Goal: Task Accomplishment & Management: Manage account settings

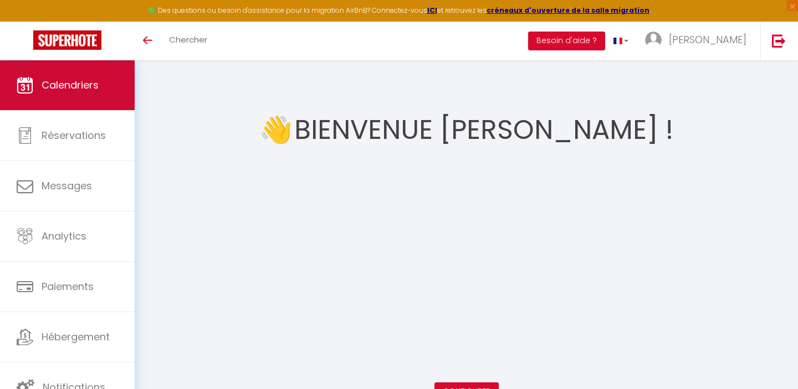
click at [48, 89] on span "Calendriers" at bounding box center [70, 85] width 57 height 14
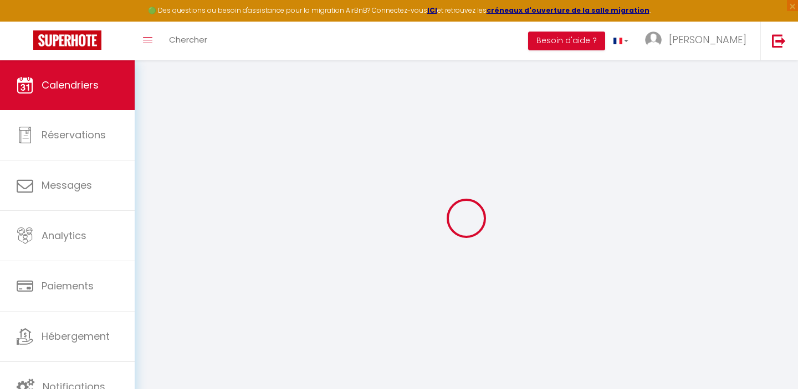
select select
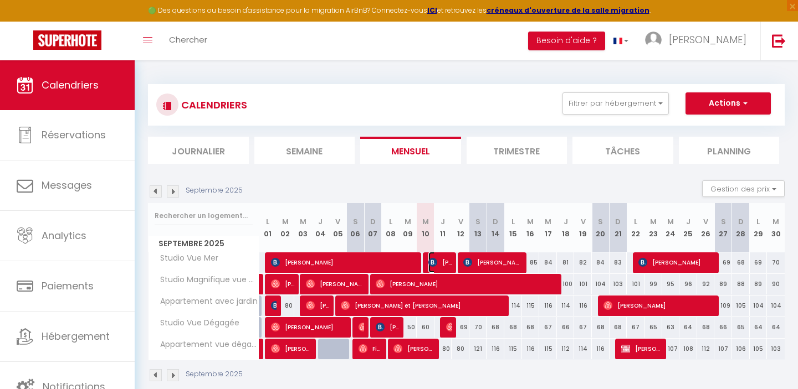
click at [440, 264] on span "[PERSON_NAME]" at bounding box center [440, 262] width 24 height 21
select select "OK"
select select "0"
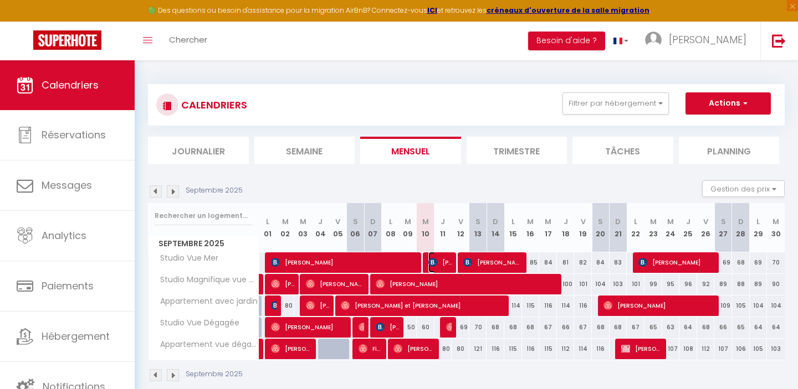
select select "1"
select select
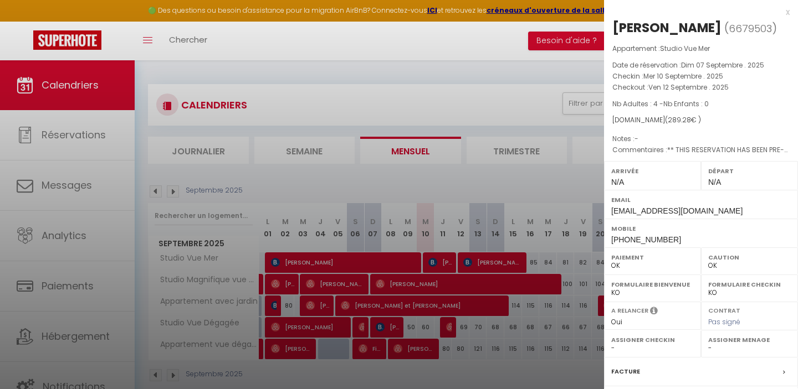
click at [440, 264] on div at bounding box center [399, 194] width 798 height 389
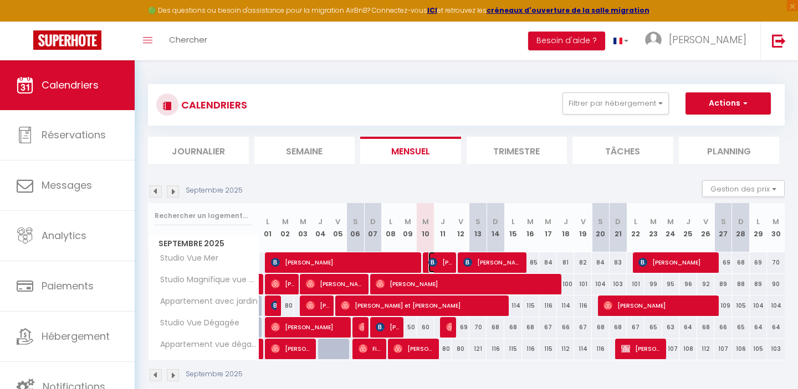
click at [440, 264] on span "[PERSON_NAME]" at bounding box center [440, 262] width 24 height 21
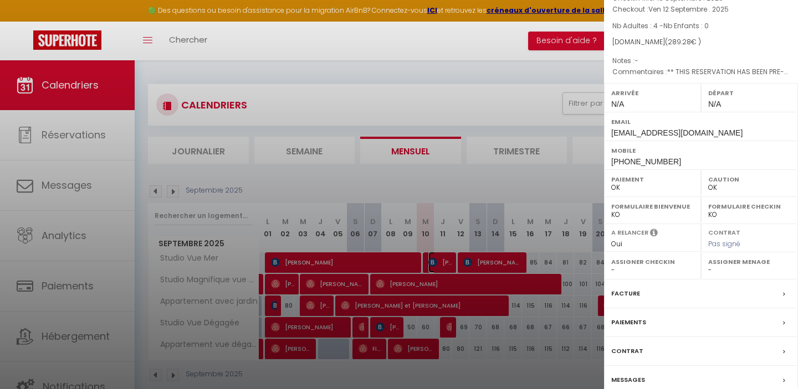
scroll to position [127, 0]
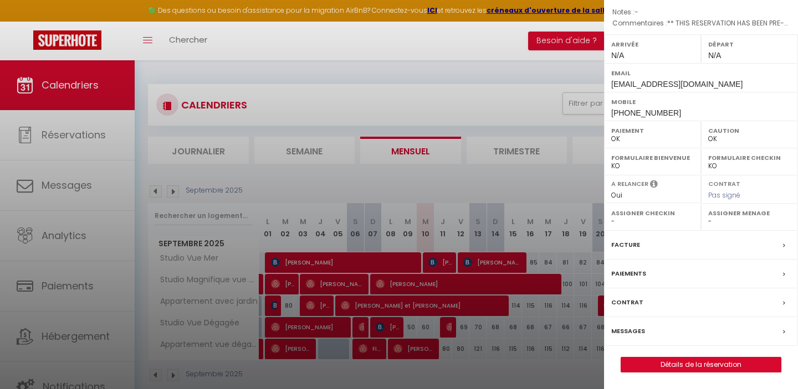
click at [658, 247] on div "Facture" at bounding box center [701, 245] width 194 height 29
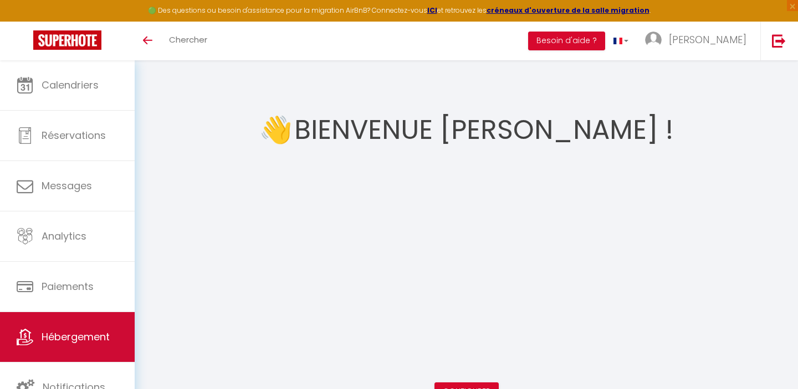
scroll to position [60, 0]
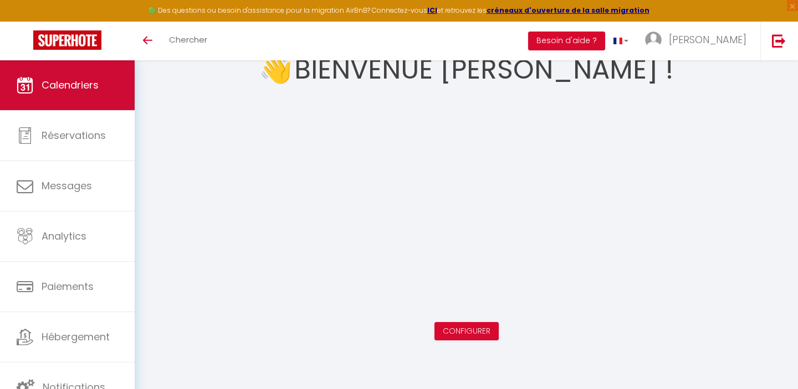
click at [70, 97] on link "Calendriers" at bounding box center [67, 85] width 135 height 50
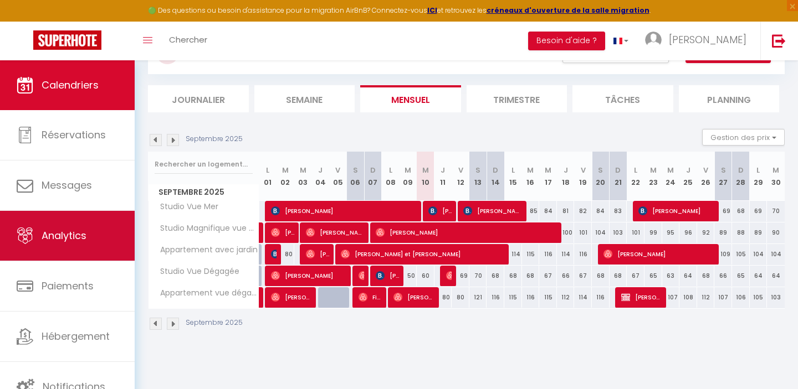
scroll to position [60, 0]
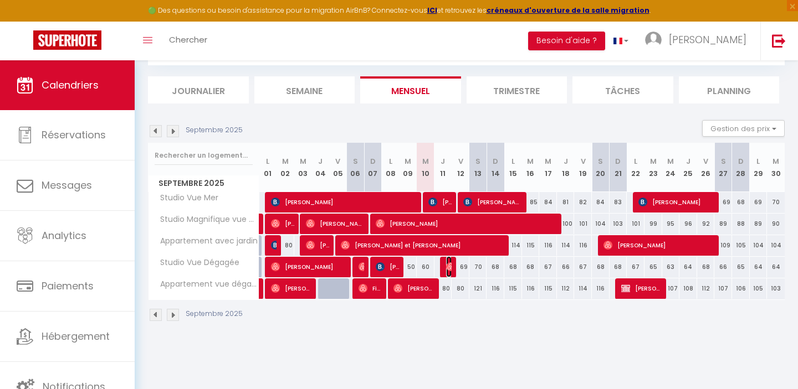
click at [449, 270] on img at bounding box center [450, 267] width 9 height 9
select select "OK"
select select "0"
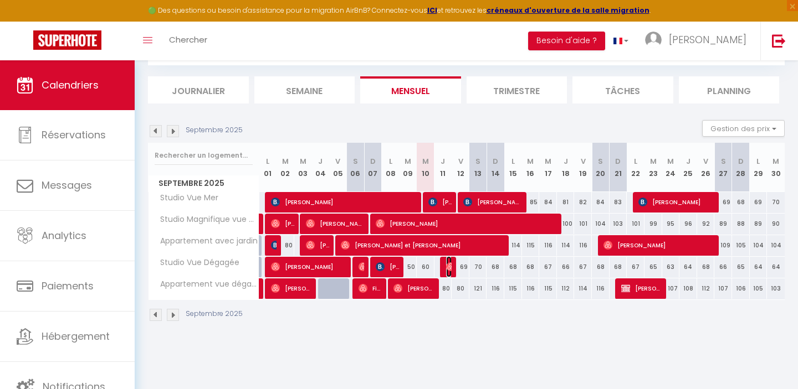
select select "1"
select select
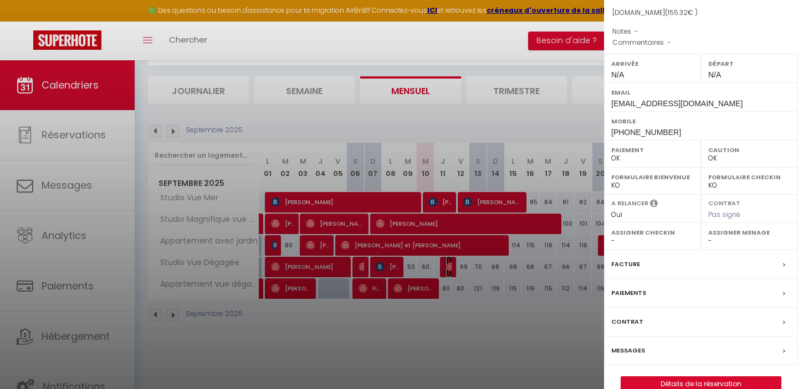
scroll to position [127, 0]
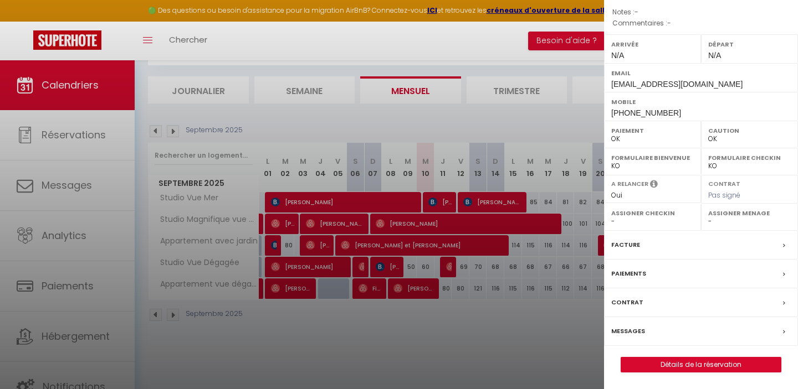
click at [74, 301] on div at bounding box center [399, 194] width 798 height 389
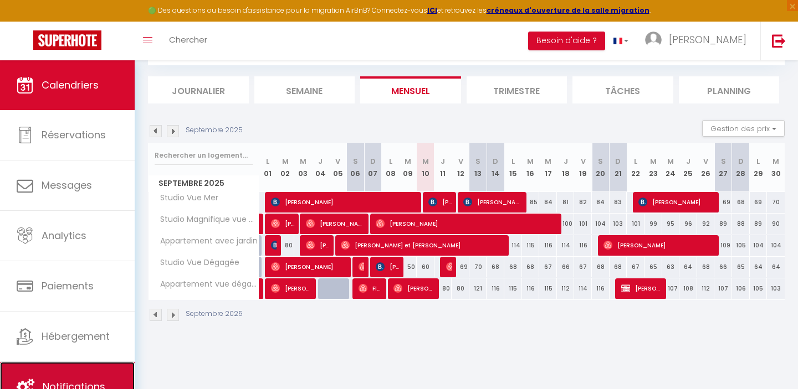
click at [72, 366] on link "Notifications" at bounding box center [67, 387] width 135 height 50
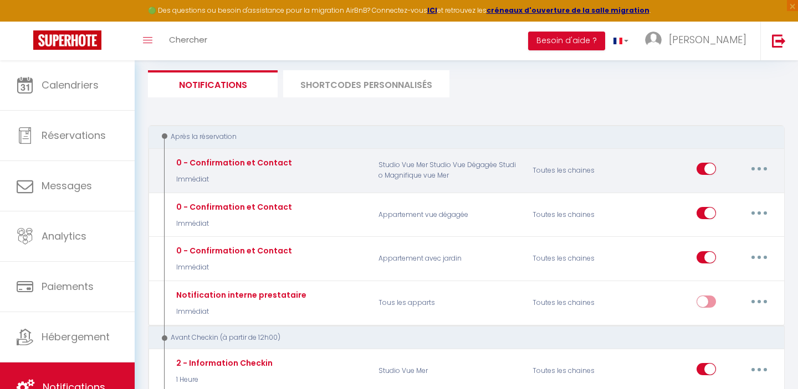
scroll to position [89, 0]
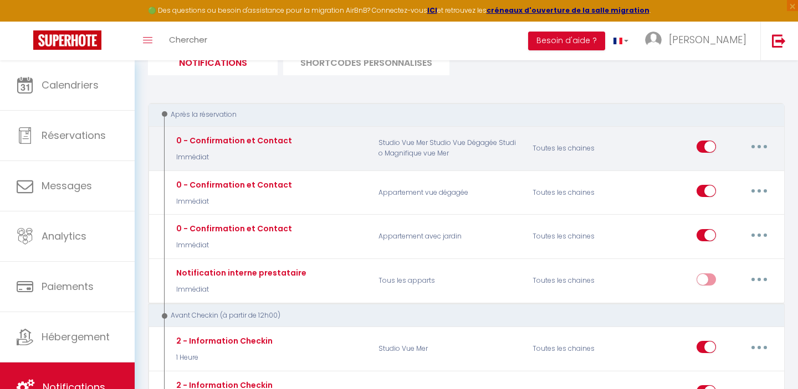
click at [754, 145] on button "button" at bounding box center [758, 147] width 31 height 18
click at [703, 169] on link "Editer" at bounding box center [730, 172] width 82 height 19
type input "0 - Confirmation et Contact"
select select "Immédiat"
select select "if_booking_is_paid"
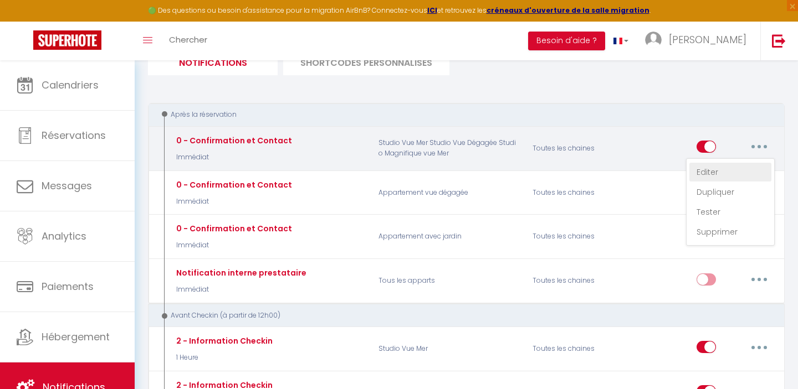
checkbox input "true"
radio input "true"
type input "Confirmation de réservation - [BOOKING:ID] - [GUEST:FIRST_NAME] [GUEST:LAST_NAM…"
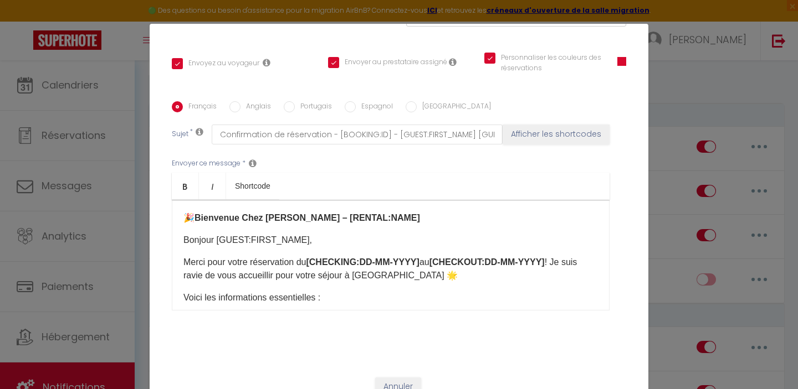
scroll to position [48, 0]
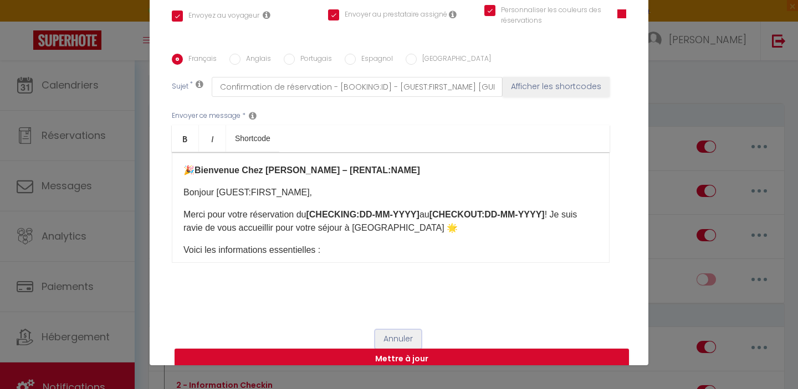
click at [391, 330] on button "Annuler" at bounding box center [398, 339] width 46 height 19
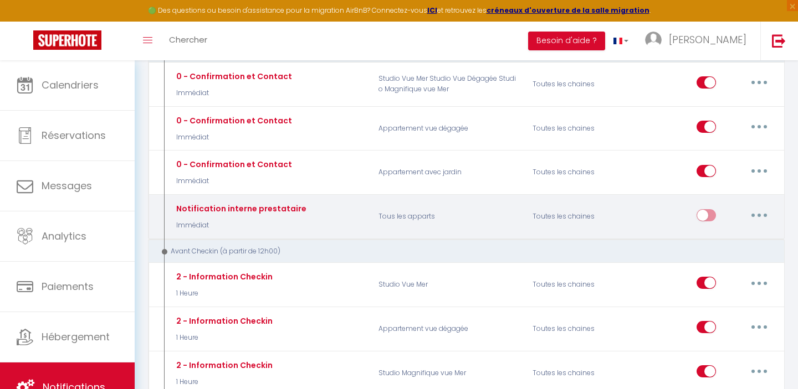
scroll to position [158, 0]
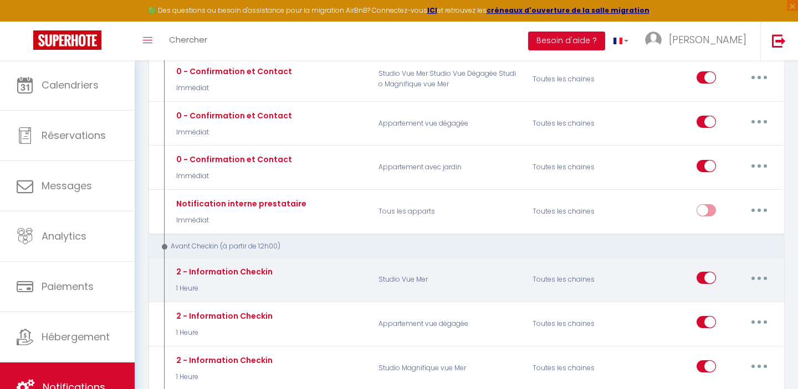
click at [755, 279] on button "button" at bounding box center [758, 278] width 31 height 18
click at [726, 301] on link "Editer" at bounding box center [730, 303] width 82 height 19
type input "2 - Information Checkin"
select select "1 Heure"
checkbox input "true"
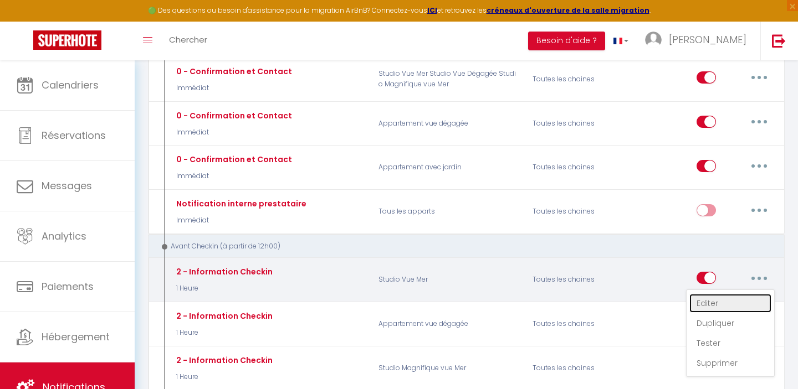
checkbox input "false"
type input "Codes Portail et Boites à clés - [RENTAL:NAME]"
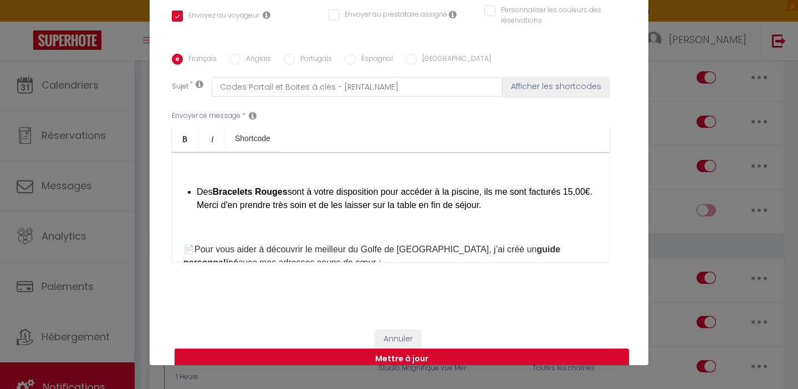
scroll to position [352, 0]
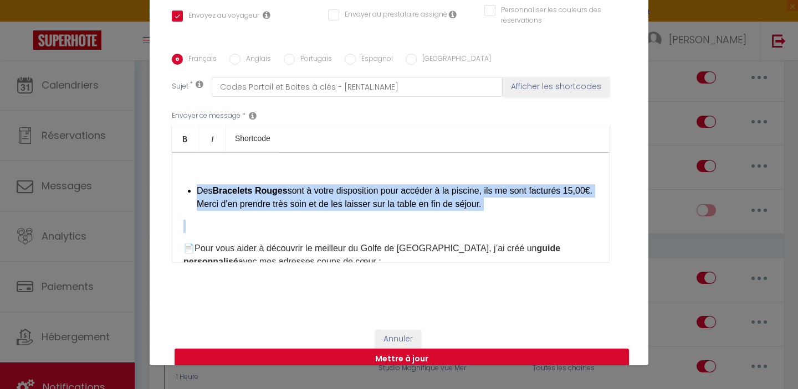
drag, startPoint x: 200, startPoint y: 178, endPoint x: 380, endPoint y: 230, distance: 187.4
click at [380, 230] on div "✨ Bonjour [GUEST:FIRST_NAME], 🎉 Le jour tant attendu est enfin arrivé ! Nous so…" at bounding box center [391, 207] width 438 height 111
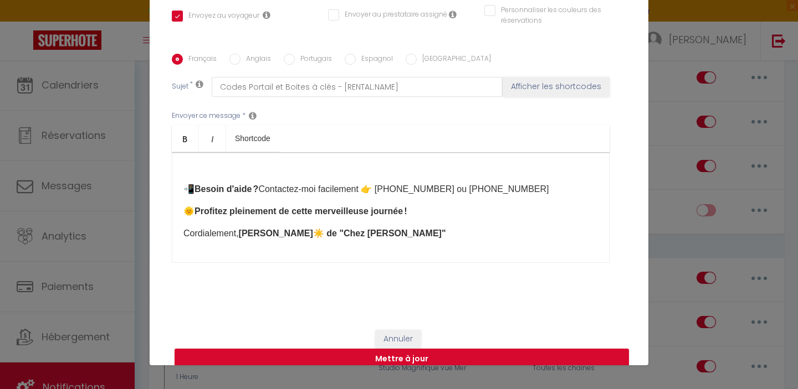
scroll to position [469, 0]
click at [400, 349] on button "Mettre à jour" at bounding box center [401, 359] width 454 height 21
checkbox input "true"
checkbox input "false"
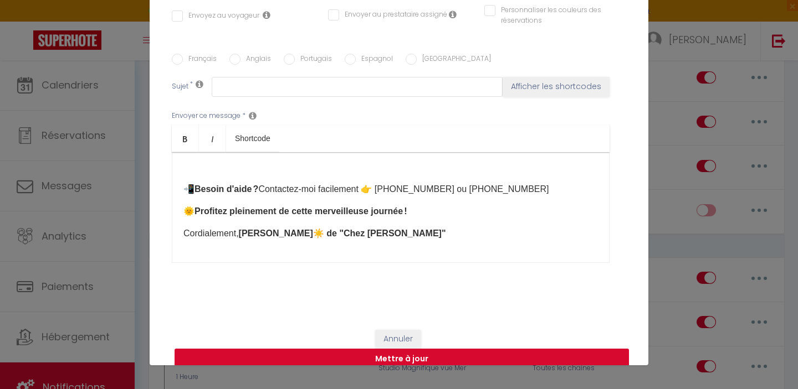
scroll to position [0, 0]
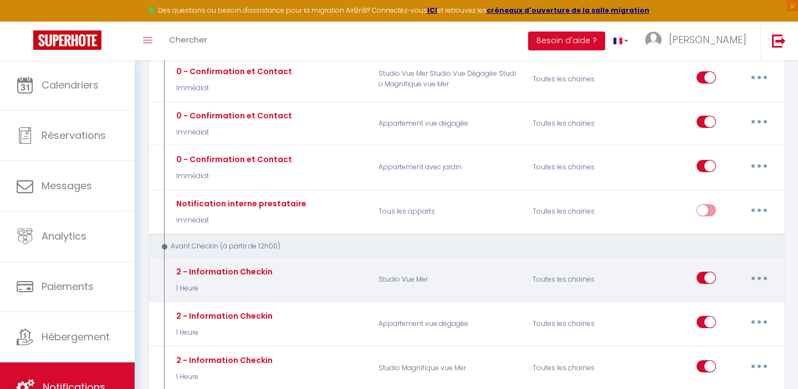
click at [759, 275] on button "button" at bounding box center [758, 278] width 31 height 18
click at [722, 299] on link "Editer" at bounding box center [730, 303] width 82 height 19
type input "2 - Information Checkin"
select select "1 Heure"
select select "if_booking_is_paid"
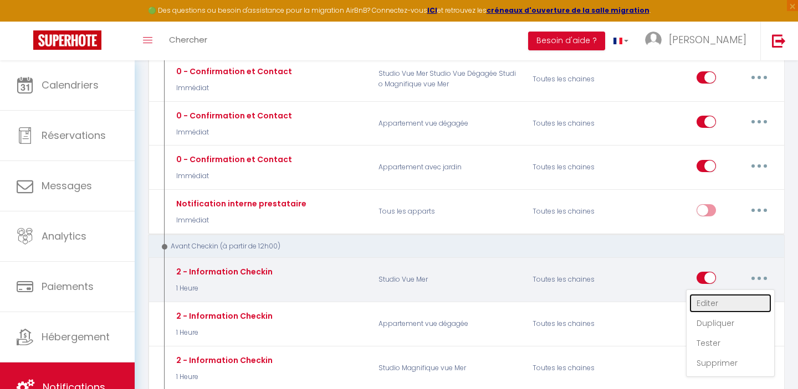
checkbox input "true"
checkbox input "false"
radio input "true"
type input "Codes Portail et Boites à clés - [RENTAL:NAME]"
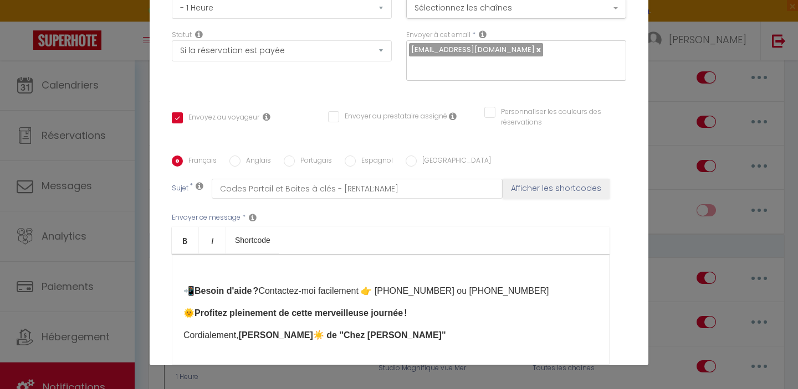
scroll to position [163, 0]
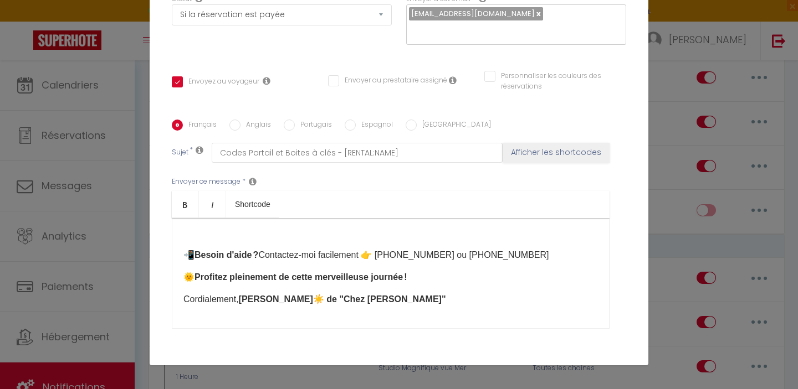
click at [234, 120] on input "Anglais" at bounding box center [234, 125] width 11 height 11
radio input "true"
checkbox input "true"
checkbox input "false"
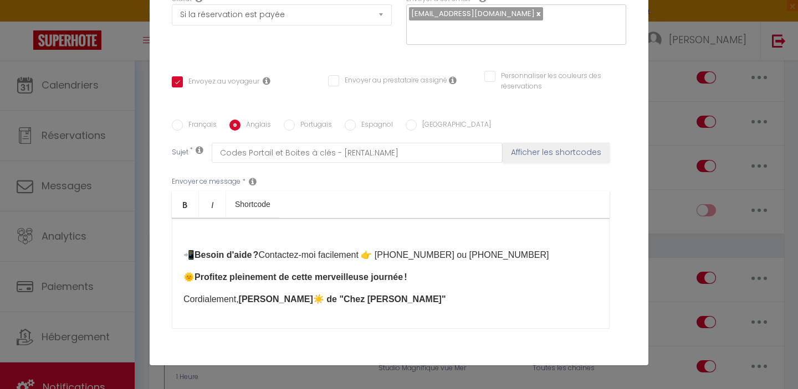
type input "Check-in codes for your arrival at CHEZ ADRIANA"
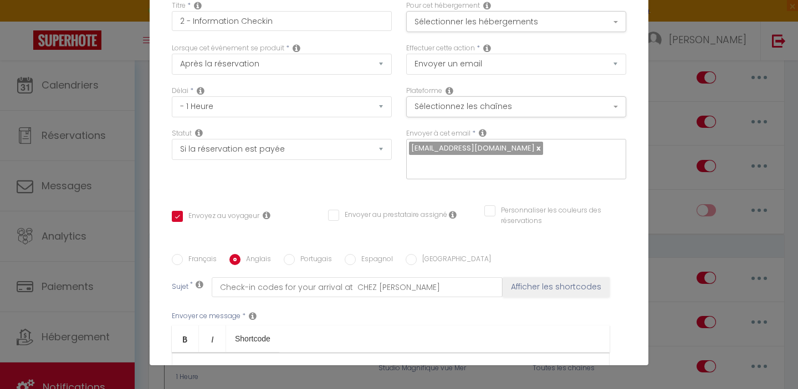
scroll to position [0, 0]
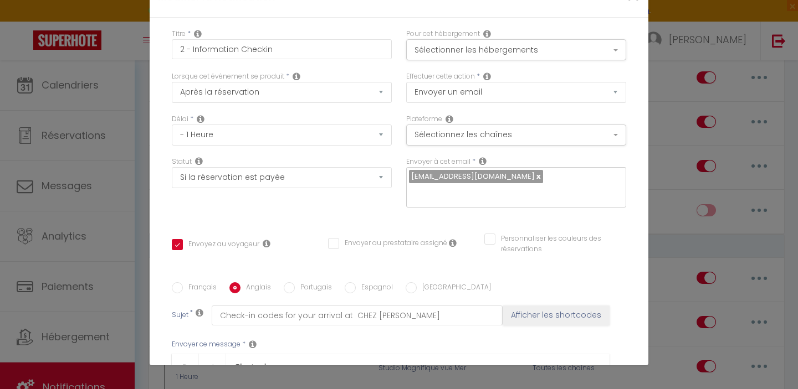
click at [289, 282] on input "Portugais" at bounding box center [289, 287] width 11 height 11
radio input "true"
checkbox input "true"
checkbox input "false"
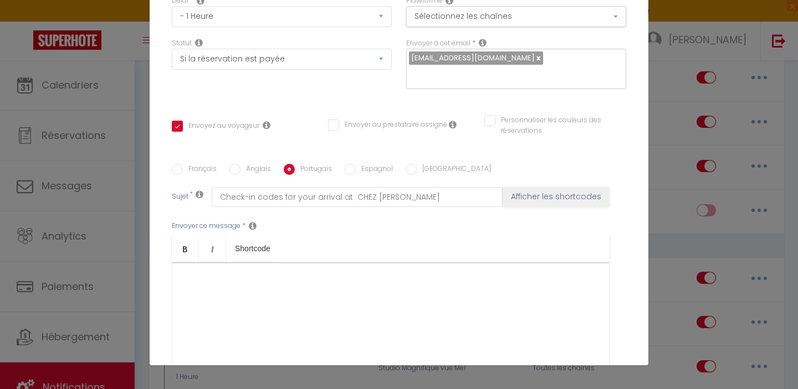
scroll to position [229, 0]
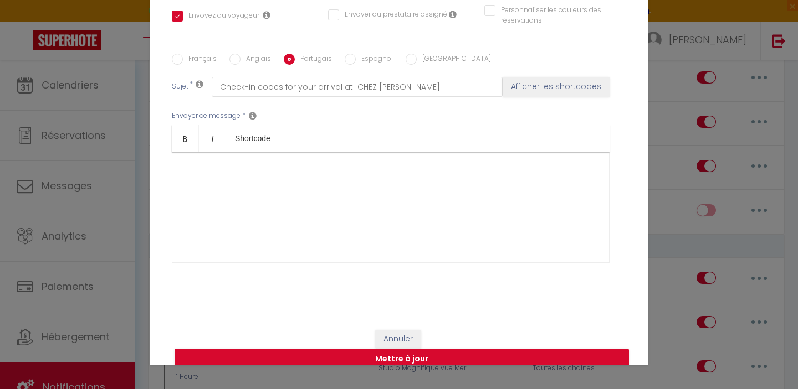
click at [353, 54] on input "Espagnol" at bounding box center [350, 59] width 11 height 11
radio input "true"
checkbox input "true"
checkbox input "false"
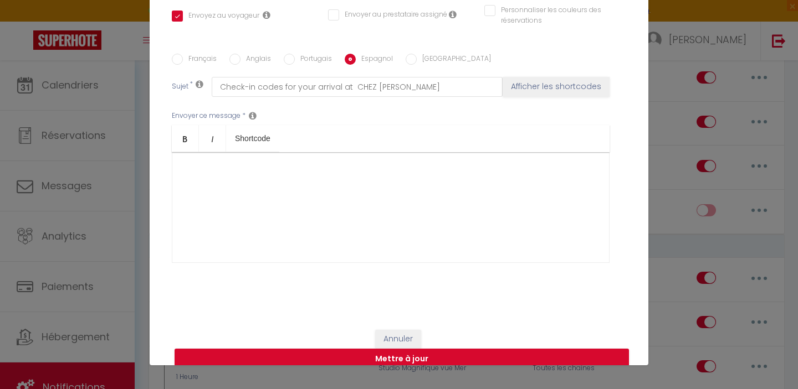
click at [407, 54] on input "Italien" at bounding box center [410, 59] width 11 height 11
radio input "true"
checkbox input "true"
checkbox input "false"
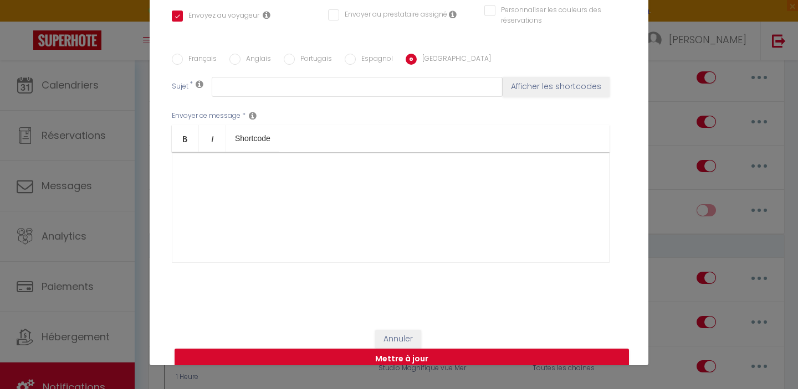
click at [178, 54] on input "Français" at bounding box center [177, 59] width 11 height 11
radio input "true"
checkbox input "true"
checkbox input "false"
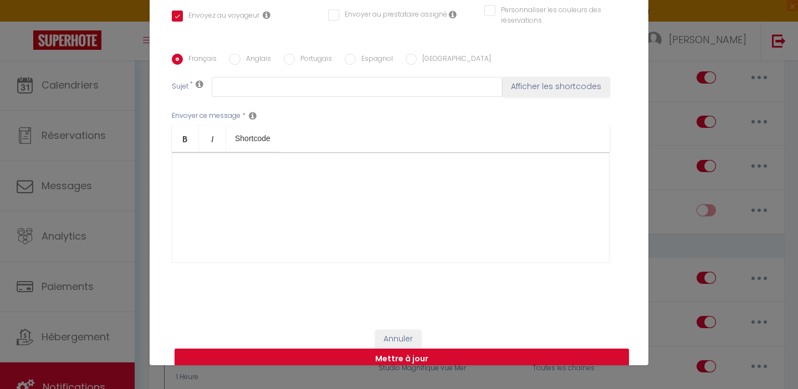
type input "Codes Portail et Boites à clés - [RENTAL:NAME]"
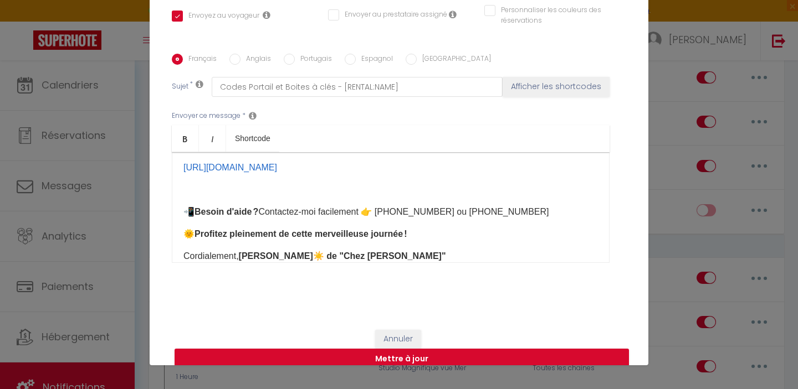
scroll to position [441, 0]
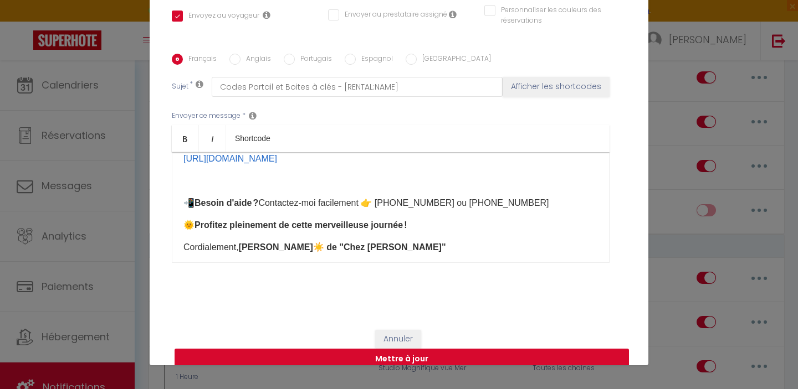
click at [407, 349] on button "Mettre à jour" at bounding box center [401, 359] width 454 height 21
checkbox input "true"
checkbox input "false"
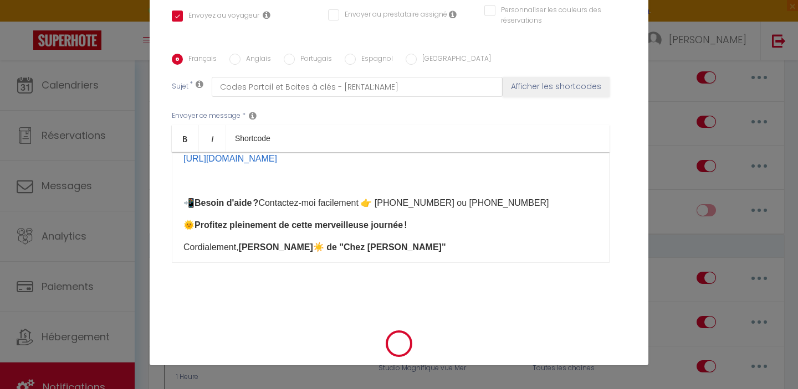
scroll to position [217, 0]
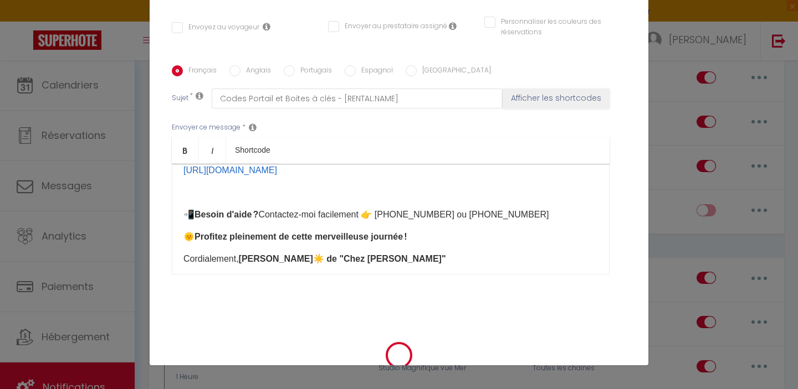
select select "1"
select select
checkbox input "false"
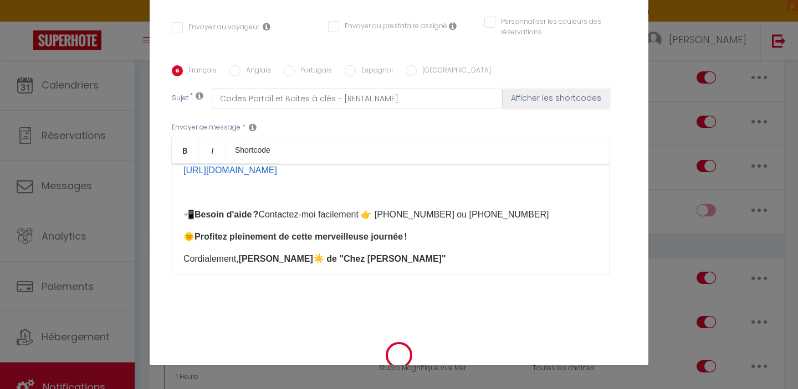
checkbox input "false"
radio input "false"
select select
checkbox input "false"
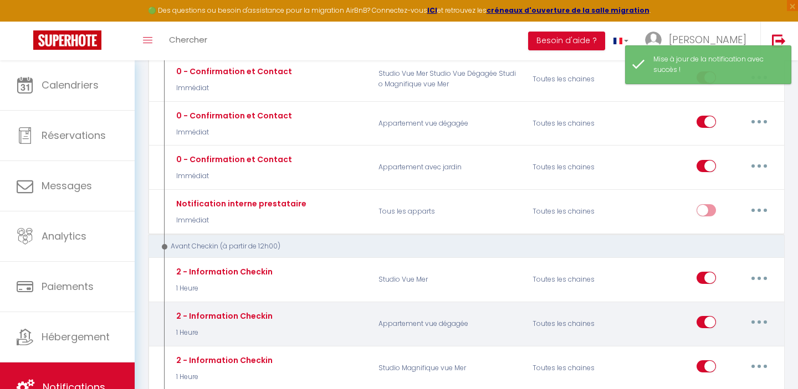
click at [765, 322] on button "button" at bounding box center [758, 323] width 31 height 18
click at [720, 344] on link "Editer" at bounding box center [730, 347] width 82 height 19
type input "2 - Information Checkin"
select select "1 Heure"
select select "if_booking_is_paid"
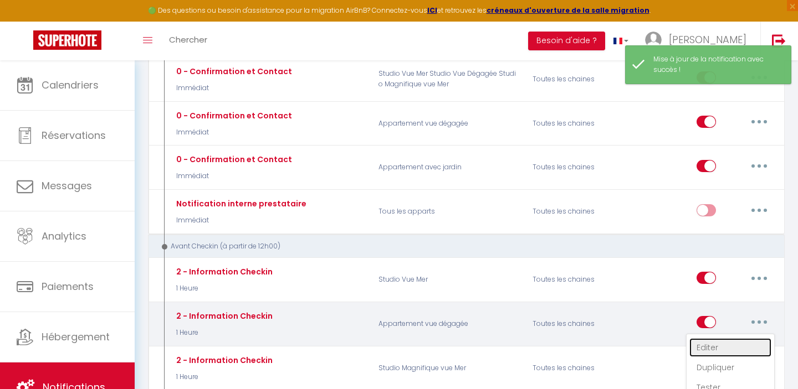
checkbox input "true"
checkbox input "false"
radio input "true"
type input "Codes Portail et Boites à clés - [RENTAL:NAME]"
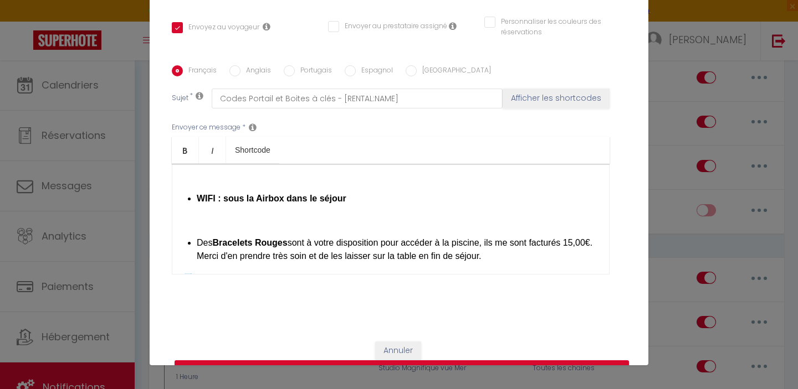
scroll to position [307, 0]
click at [355, 236] on li "Des Bracelets Rouges sont à votre disposition pour accéder à la piscine, ils me…" at bounding box center [397, 249] width 401 height 27
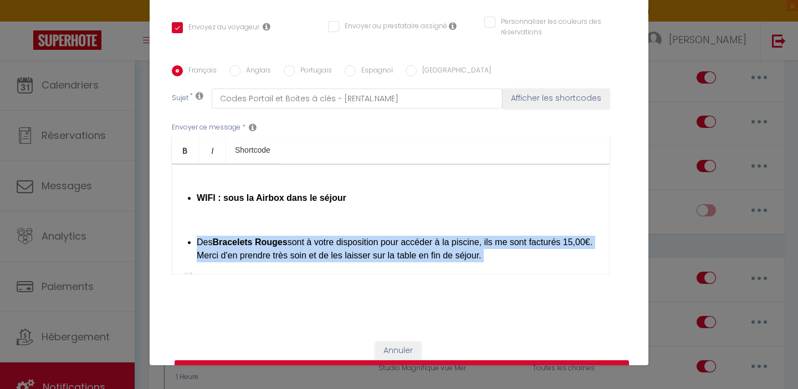
click at [355, 236] on li "Des Bracelets Rouges sont à votre disposition pour accéder à la piscine, ils me…" at bounding box center [397, 249] width 401 height 27
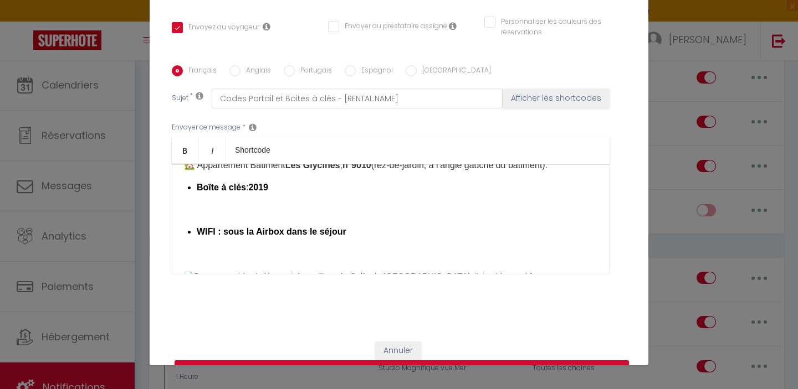
scroll to position [260, 0]
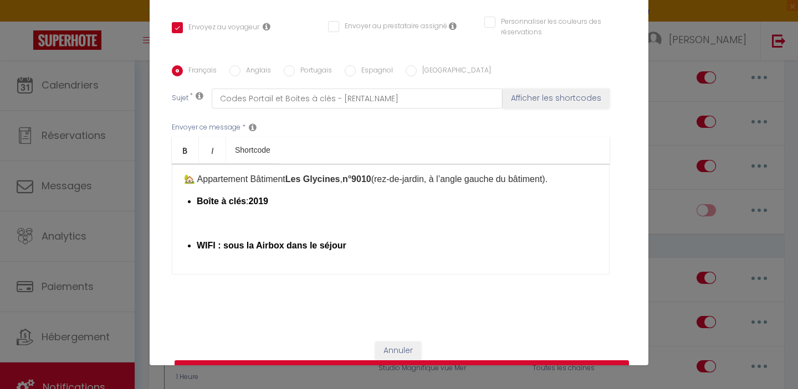
click at [431, 361] on button "Mettre à jour" at bounding box center [401, 371] width 454 height 21
checkbox input "true"
checkbox input "false"
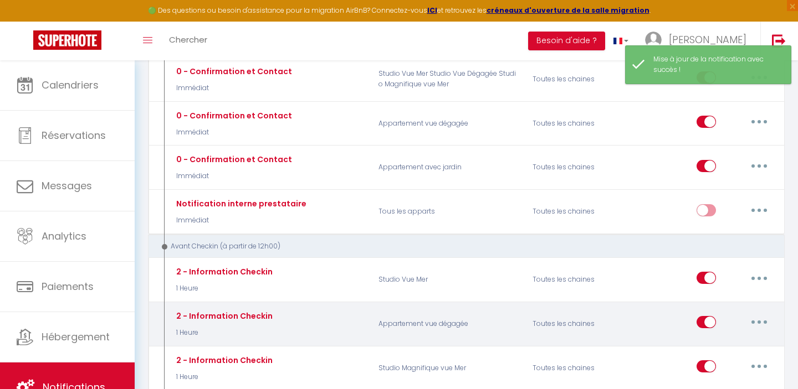
click at [760, 316] on button "button" at bounding box center [758, 323] width 31 height 18
click at [722, 347] on link "Editer" at bounding box center [730, 347] width 82 height 19
type input "2 - Information Checkin"
select select "1 Heure"
select select "if_booking_is_paid"
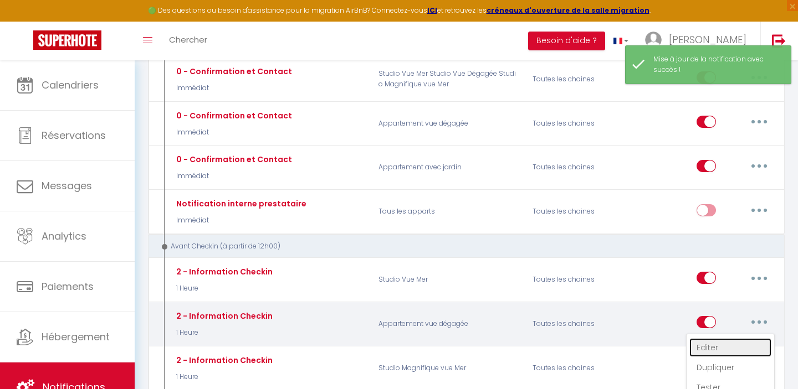
checkbox input "true"
checkbox input "false"
radio input "true"
type input "Codes Portail et Boites à clés - [RENTAL:NAME]"
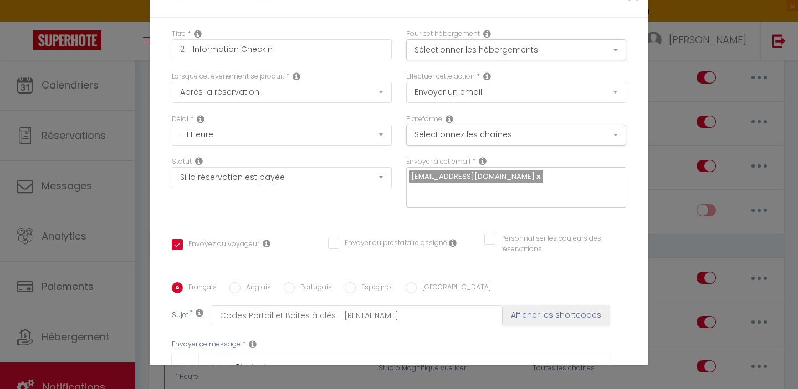
click at [239, 282] on input "Anglais" at bounding box center [234, 287] width 11 height 11
radio input "true"
checkbox input "true"
checkbox input "false"
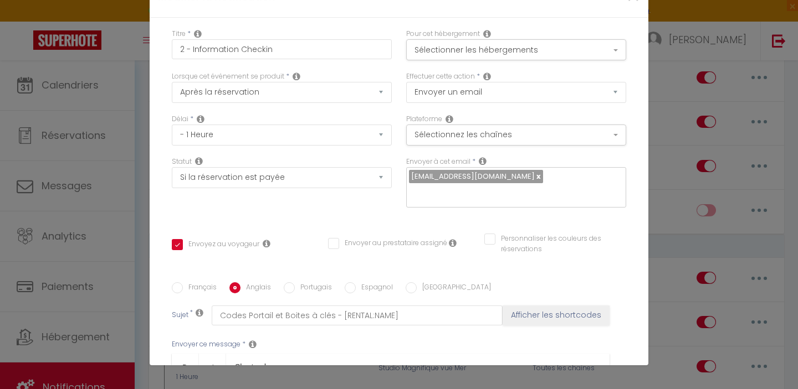
type input "Check-in codes for your arrival at CHEZ ADRIANA"
click at [289, 282] on input "Portugais" at bounding box center [289, 287] width 11 height 11
radio input "true"
checkbox input "true"
checkbox input "false"
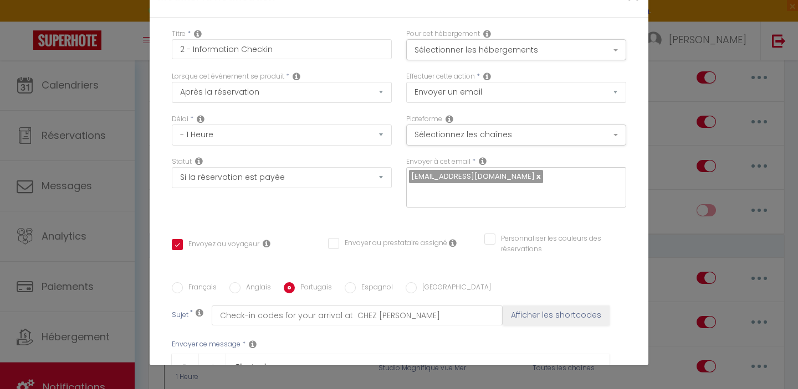
checkbox input "false"
click at [348, 282] on input "Espagnol" at bounding box center [350, 287] width 11 height 11
radio input "true"
checkbox input "true"
checkbox input "false"
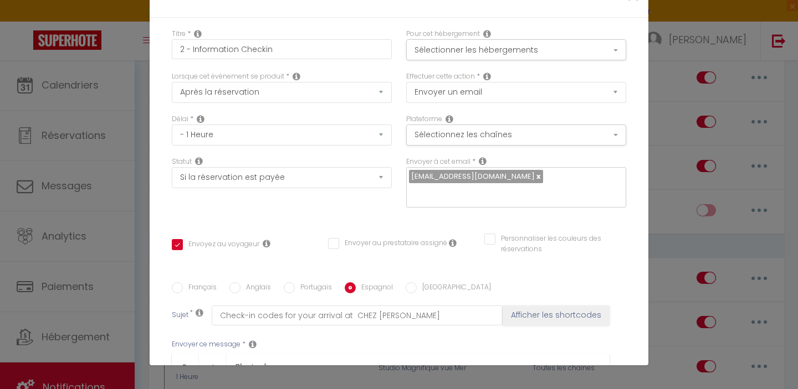
checkbox input "false"
click at [409, 282] on input "Italien" at bounding box center [410, 287] width 11 height 11
radio input "true"
checkbox input "true"
checkbox input "false"
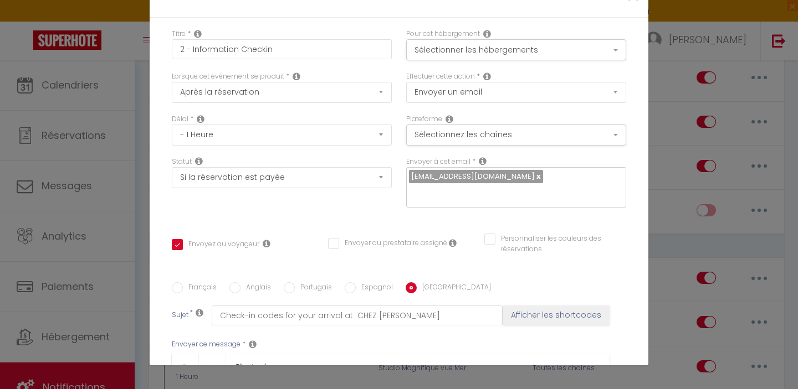
checkbox input "false"
click at [173, 282] on input "Français" at bounding box center [177, 287] width 11 height 11
radio input "true"
checkbox input "true"
checkbox input "false"
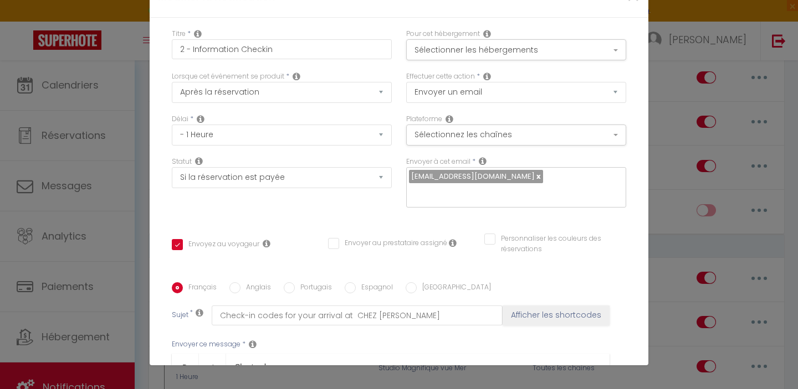
checkbox input "false"
type input "Codes Portail et Boites à clés - [RENTAL:NAME]"
checkbox input "true"
checkbox input "false"
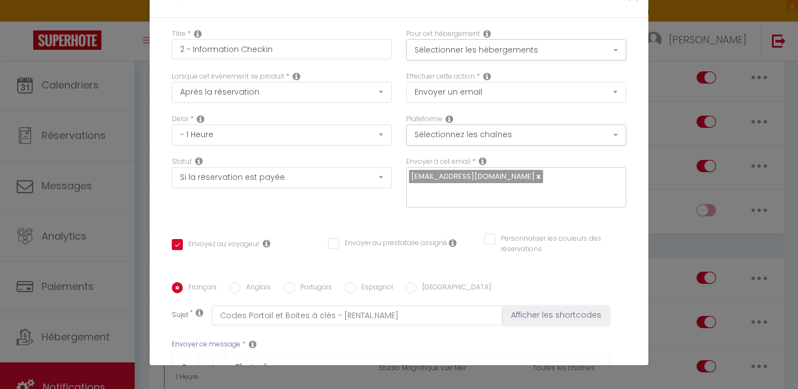
checkbox input "false"
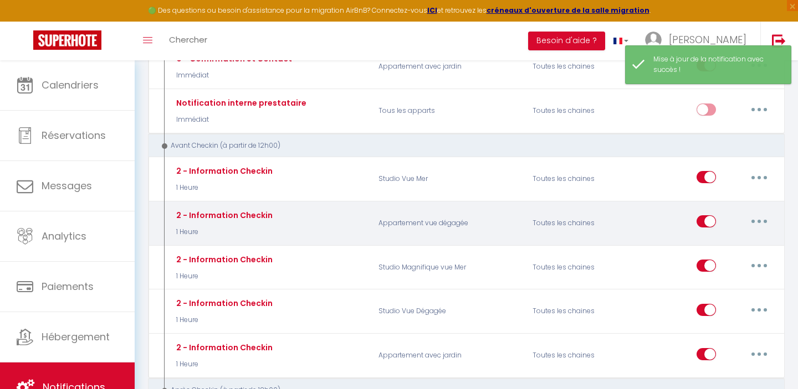
scroll to position [268, 0]
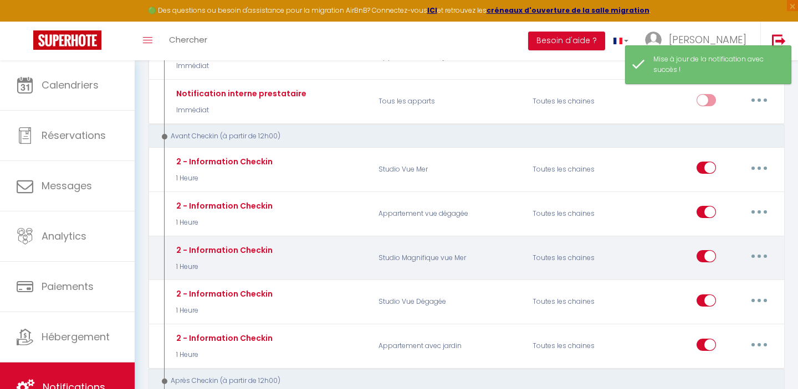
click at [755, 252] on button "button" at bounding box center [758, 257] width 31 height 18
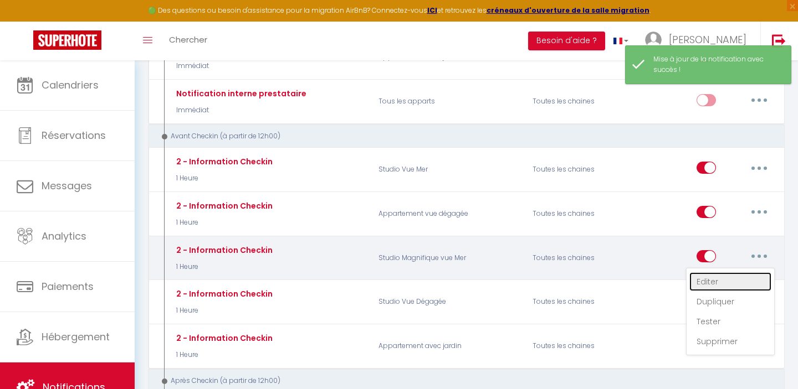
click at [717, 279] on link "Editer" at bounding box center [730, 282] width 82 height 19
type input "2 - Information Checkin"
select select "1 Heure"
select select "if_booking_is_paid"
checkbox input "true"
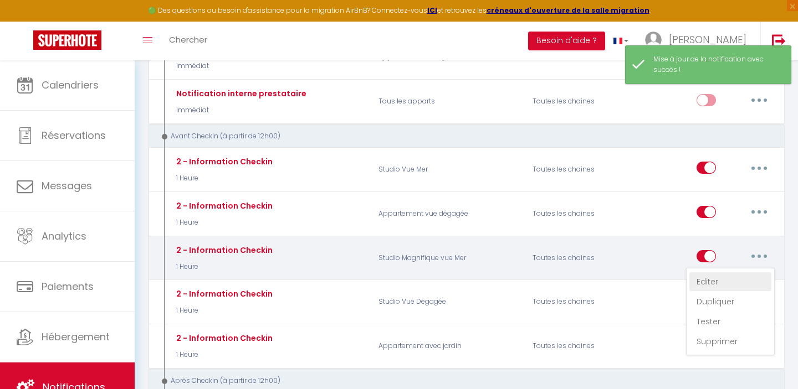
checkbox input "false"
radio input "true"
type input "Codes Portail et Boites à clés - [RENTAL:NAME]"
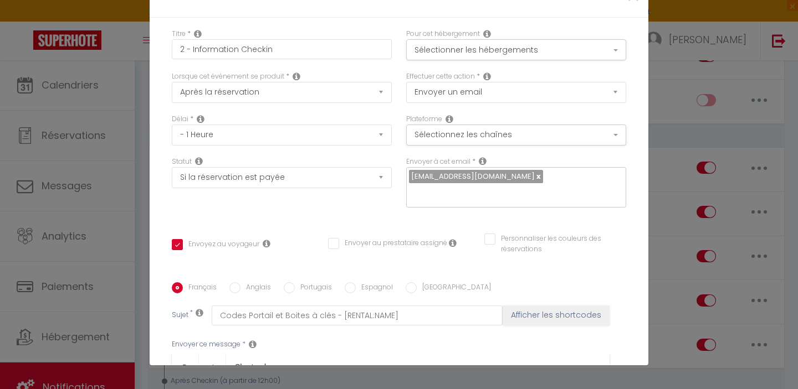
scroll to position [341, 0]
click at [238, 282] on input "Anglais" at bounding box center [234, 287] width 11 height 11
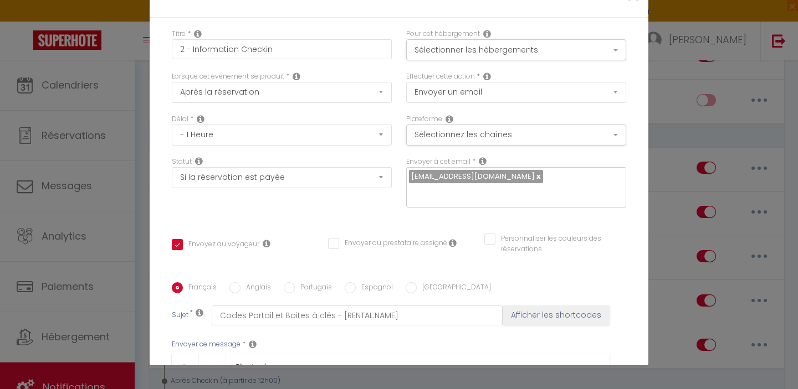
radio input "true"
checkbox input "true"
checkbox input "false"
type input "Check-in codes for your arrival at CHEZ ADRIANA"
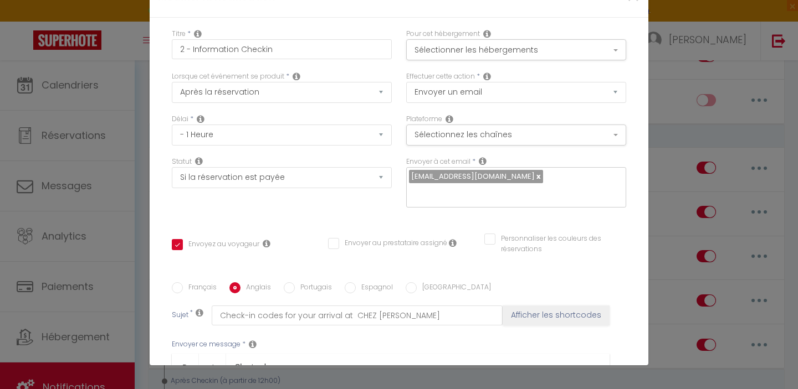
scroll to position [0, 0]
click at [293, 282] on input "Portugais" at bounding box center [289, 287] width 11 height 11
radio input "true"
checkbox input "true"
checkbox input "false"
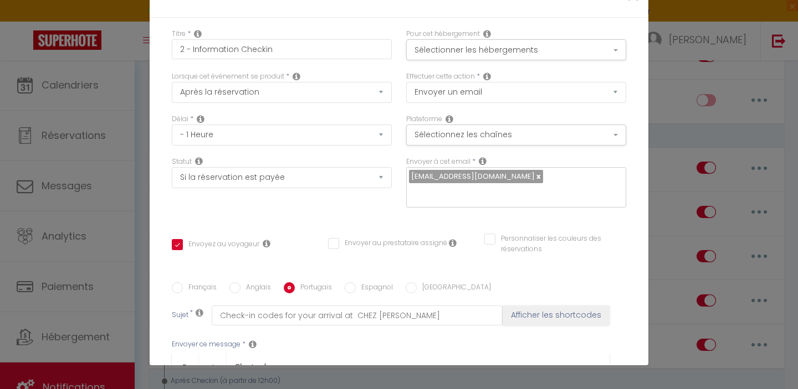
checkbox input "false"
click at [347, 282] on input "Espagnol" at bounding box center [350, 287] width 11 height 11
radio input "true"
checkbox input "true"
checkbox input "false"
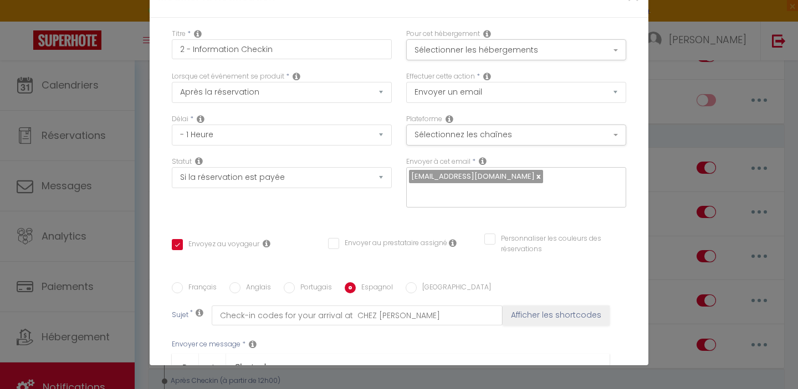
checkbox input "false"
click at [417, 282] on label "Italien" at bounding box center [454, 288] width 74 height 12
click at [417, 282] on input "Italien" at bounding box center [410, 287] width 11 height 11
radio input "true"
checkbox input "true"
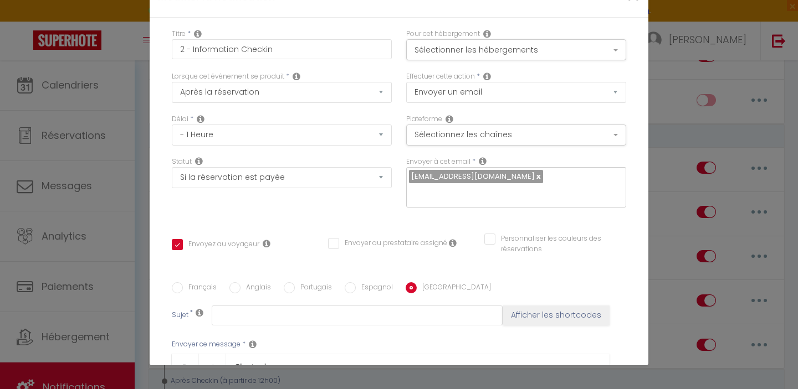
checkbox input "false"
click at [179, 282] on input "Français" at bounding box center [177, 287] width 11 height 11
radio input "true"
checkbox input "true"
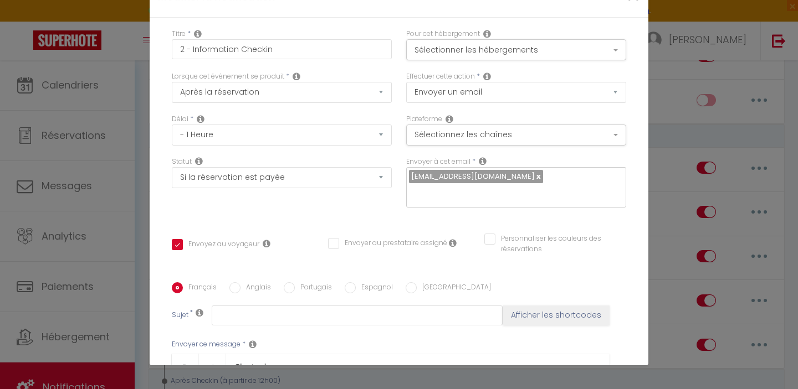
checkbox input "false"
type input "Codes Portail et Boites à clés - [RENTAL:NAME]"
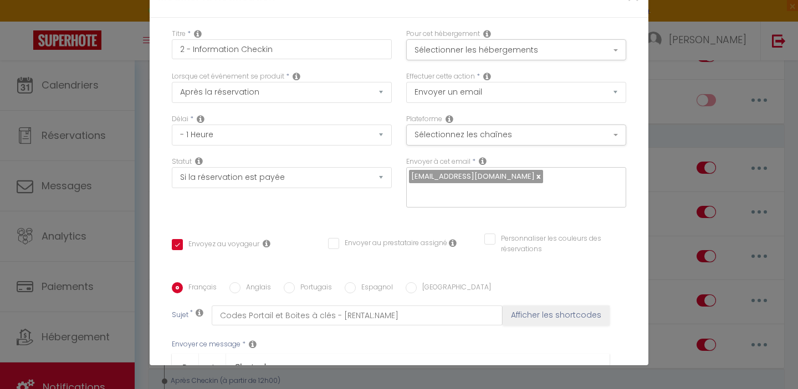
checkbox input "true"
checkbox input "false"
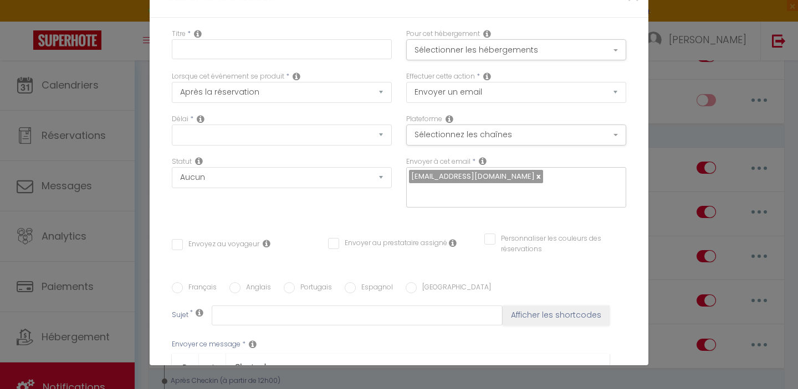
scroll to position [0, 0]
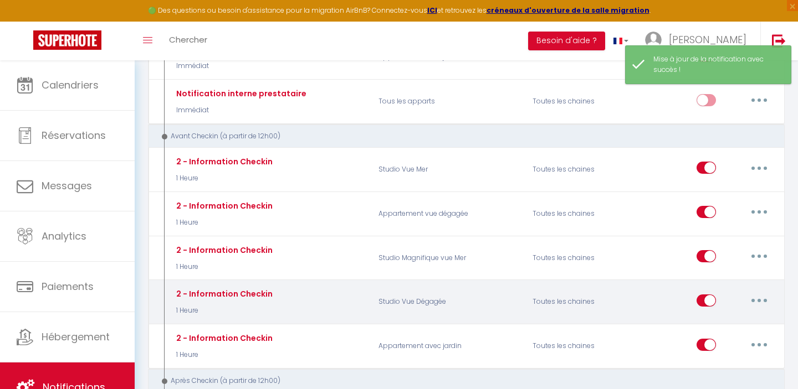
click at [754, 297] on button "button" at bounding box center [758, 301] width 31 height 18
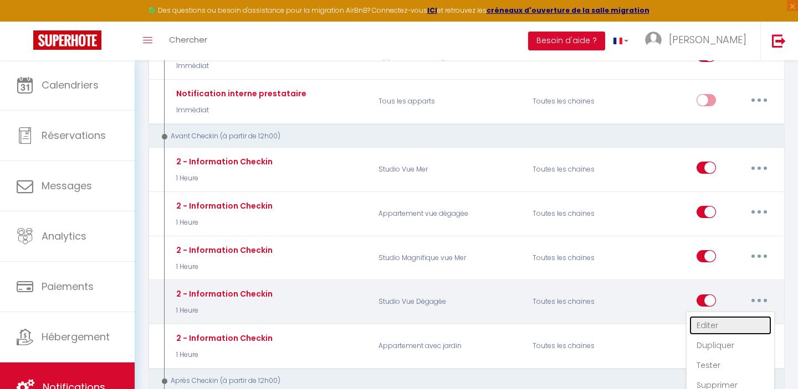
click at [706, 321] on link "Editer" at bounding box center [730, 325] width 82 height 19
type input "2 - Information Checkin"
select select "1 Heure"
select select "if_booking_is_paid"
checkbox input "true"
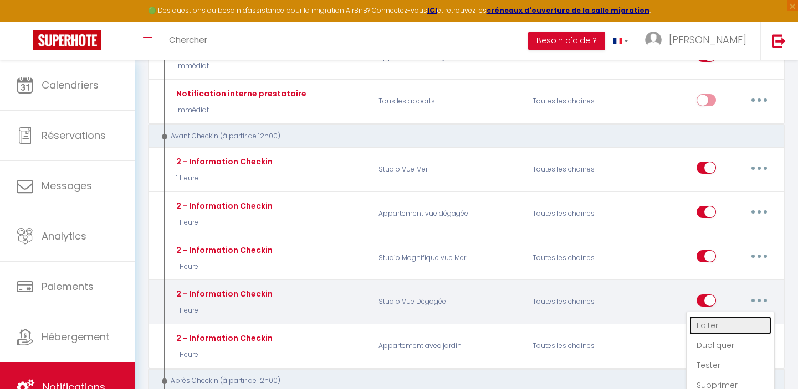
checkbox input "false"
radio input "true"
type input "Codes Portail et Boites à clés - [RENTAL:NAME]"
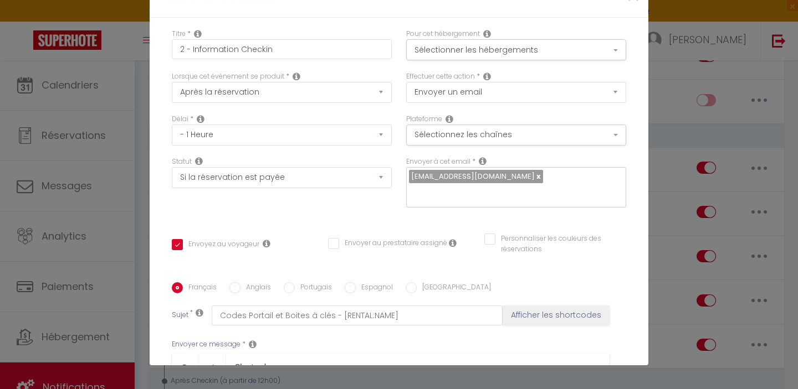
click at [238, 282] on input "Anglais" at bounding box center [234, 287] width 11 height 11
radio input "true"
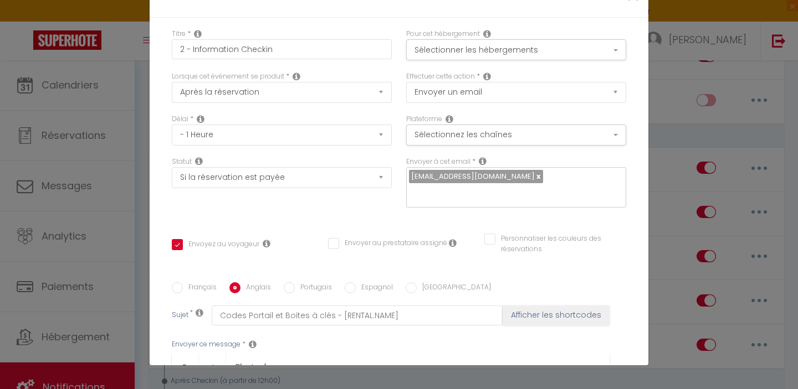
checkbox input "true"
checkbox input "false"
type input "Check-in codes for your arrival at CHEZ ADRIANA"
click at [287, 282] on input "Portugais" at bounding box center [289, 287] width 11 height 11
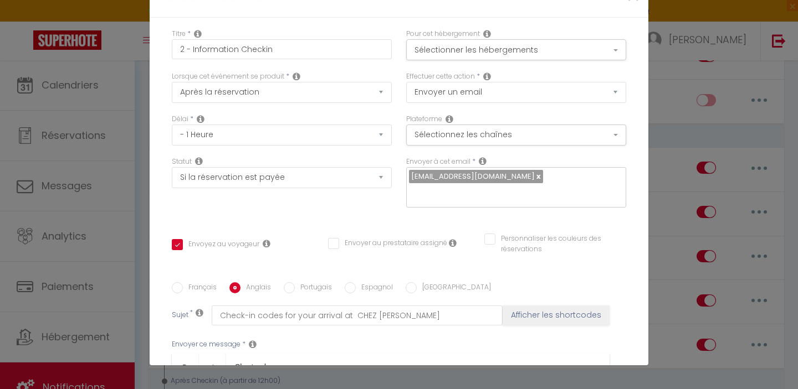
radio input "true"
checkbox input "true"
checkbox input "false"
click at [348, 282] on input "Espagnol" at bounding box center [350, 287] width 11 height 11
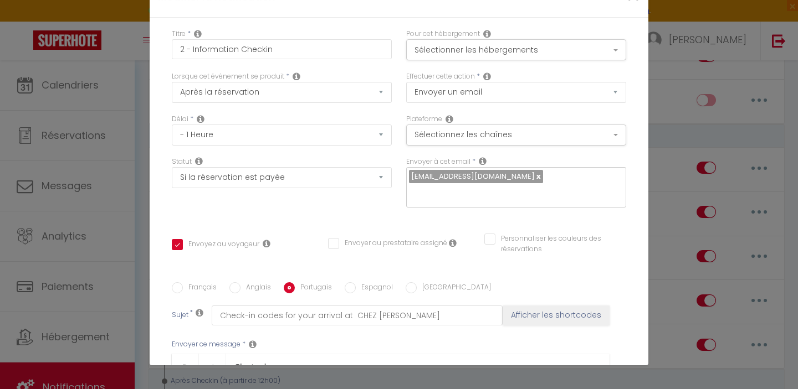
radio input "true"
checkbox input "true"
checkbox input "false"
click at [405, 282] on input "Italien" at bounding box center [410, 287] width 11 height 11
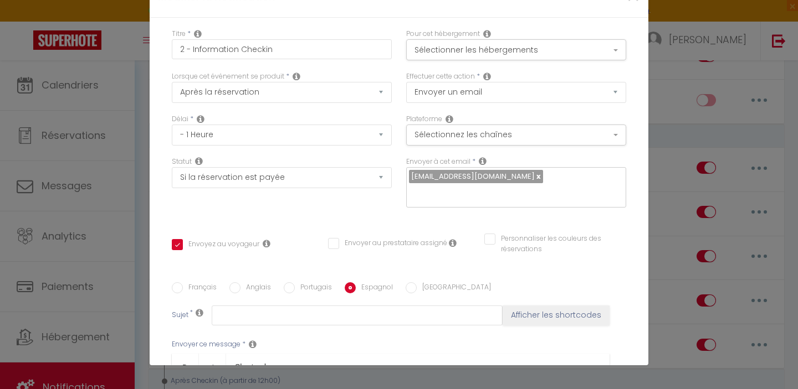
radio input "true"
checkbox input "true"
checkbox input "false"
click at [176, 282] on input "Français" at bounding box center [177, 287] width 11 height 11
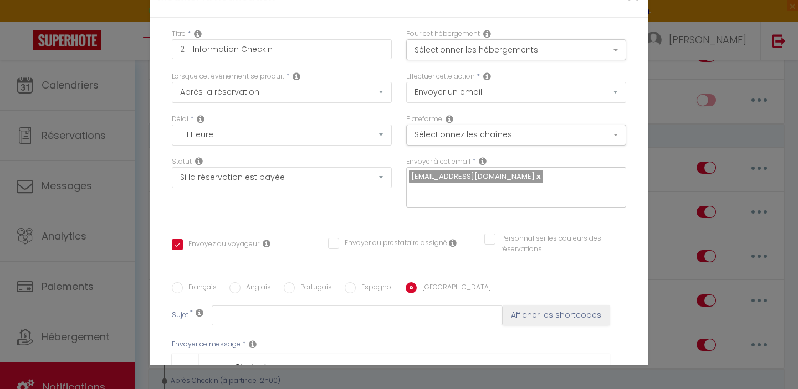
radio input "true"
checkbox input "true"
checkbox input "false"
type input "Codes Portail et Boites à clés - [RENTAL:NAME]"
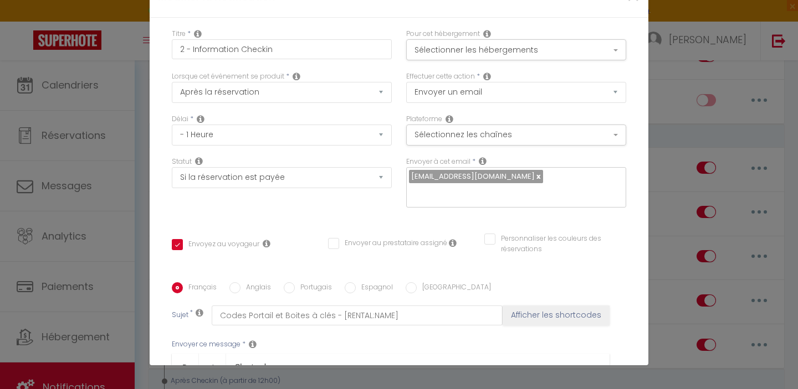
checkbox input "true"
checkbox input "false"
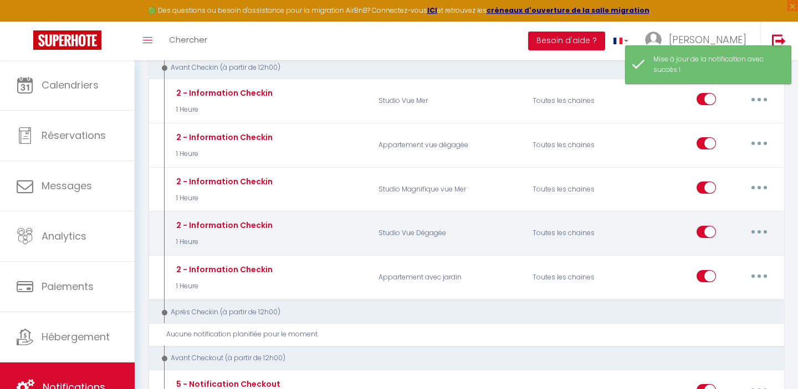
scroll to position [358, 0]
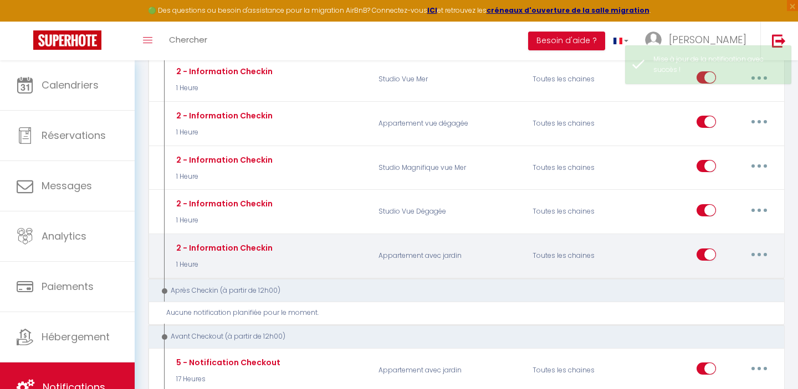
click at [757, 253] on icon "button" at bounding box center [758, 254] width 3 height 3
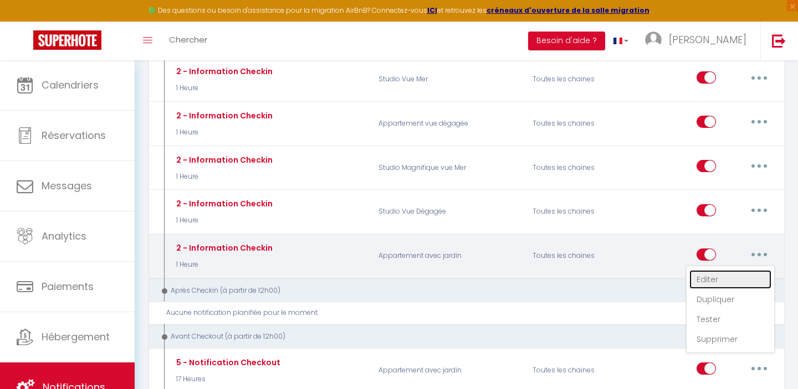
click at [707, 273] on link "Editer" at bounding box center [730, 279] width 82 height 19
type input "2 - Information Checkin"
select select "1 Heure"
select select "if_booking_is_paid"
checkbox input "true"
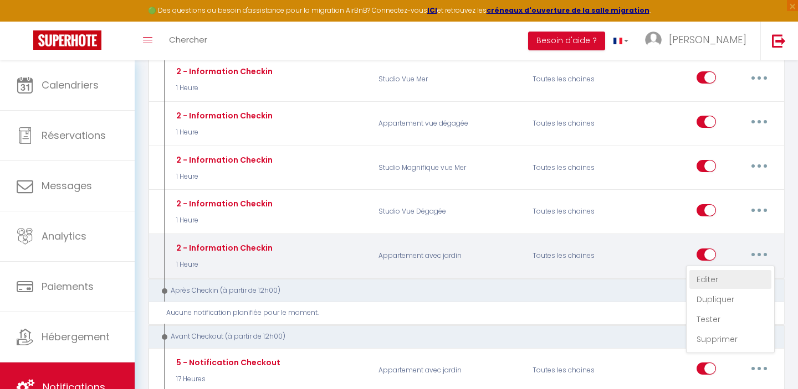
checkbox input "false"
radio input "true"
type input "Codes Portail et Boites à clés - [RENTAL:NAME]"
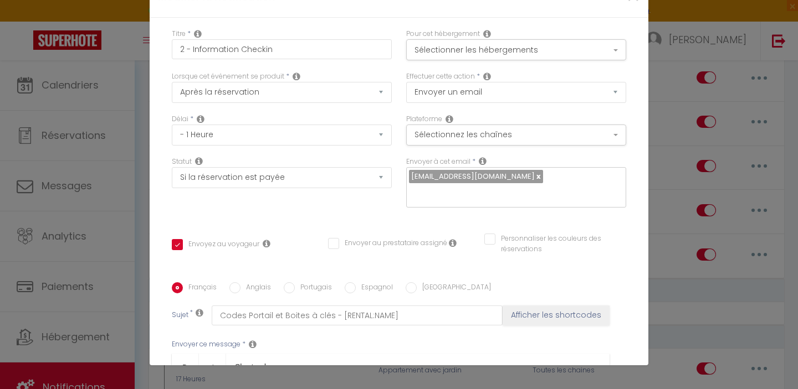
scroll to position [375, 0]
click at [236, 282] on input "Anglais" at bounding box center [234, 287] width 11 height 11
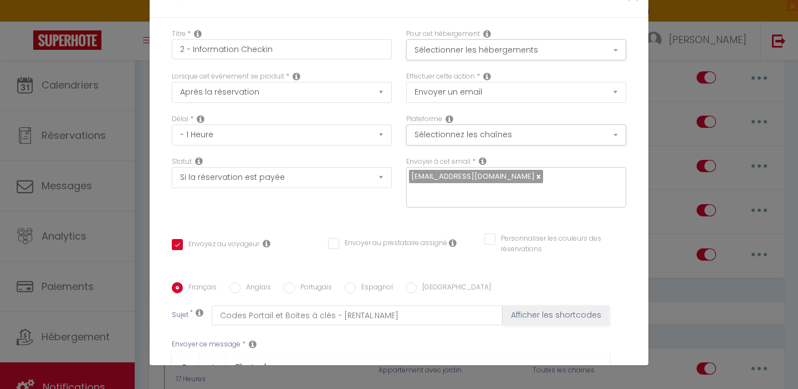
radio input "true"
checkbox input "true"
checkbox input "false"
type input "Check-in codes for your arrival at CHEZ ADRIANA"
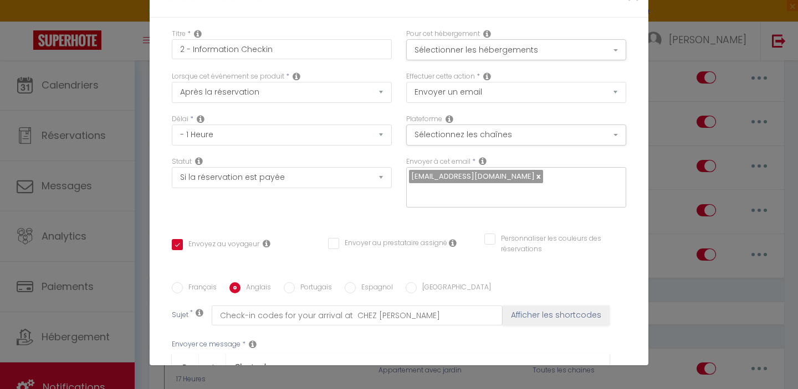
click at [292, 282] on input "Portugais" at bounding box center [289, 287] width 11 height 11
radio input "true"
checkbox input "true"
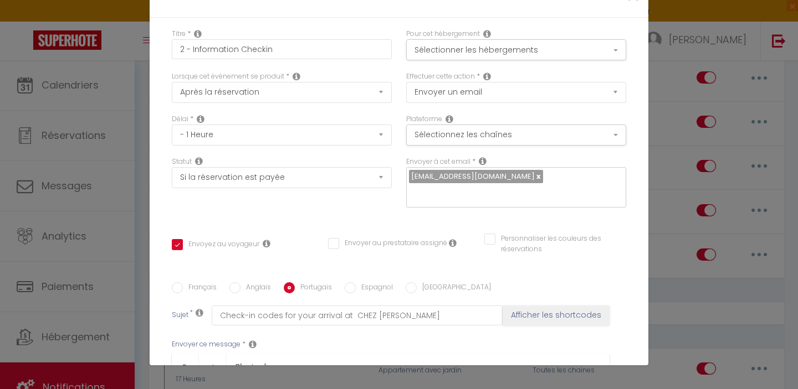
checkbox input "false"
click at [352, 282] on input "Espagnol" at bounding box center [350, 287] width 11 height 11
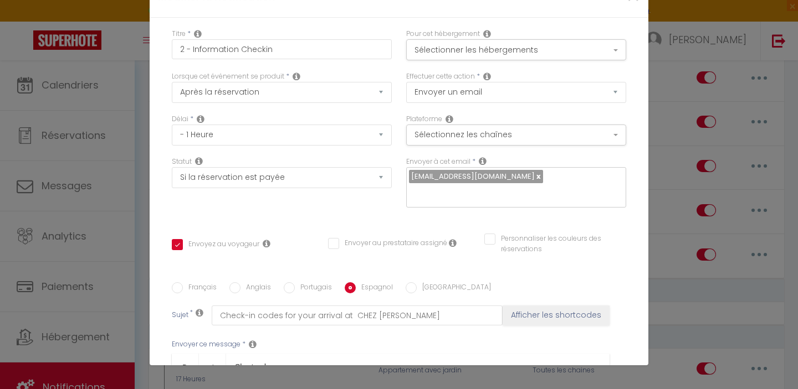
click at [408, 282] on input "Italien" at bounding box center [410, 287] width 11 height 11
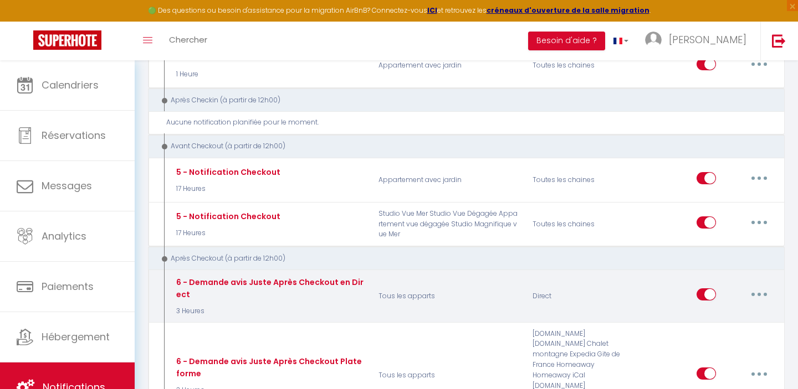
scroll to position [540, 0]
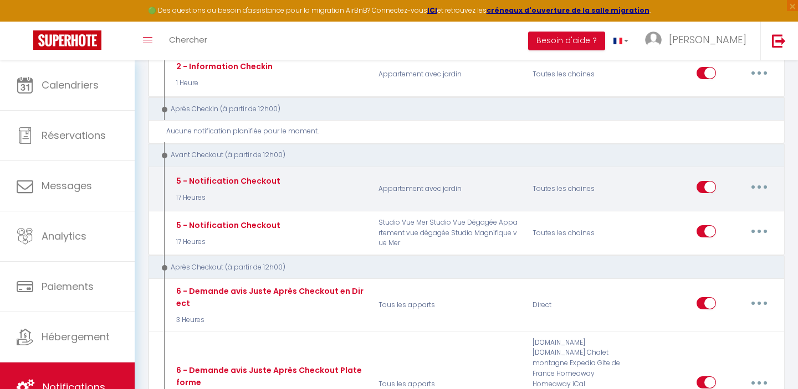
click at [757, 183] on button "button" at bounding box center [758, 187] width 31 height 18
click at [707, 209] on link "Editer" at bounding box center [730, 212] width 82 height 19
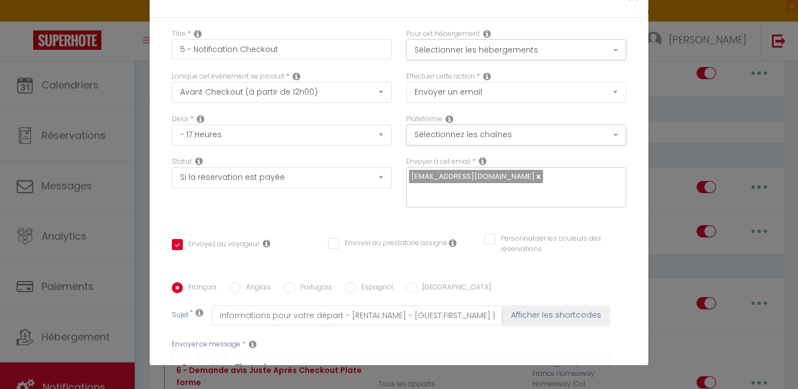
scroll to position [83, 0]
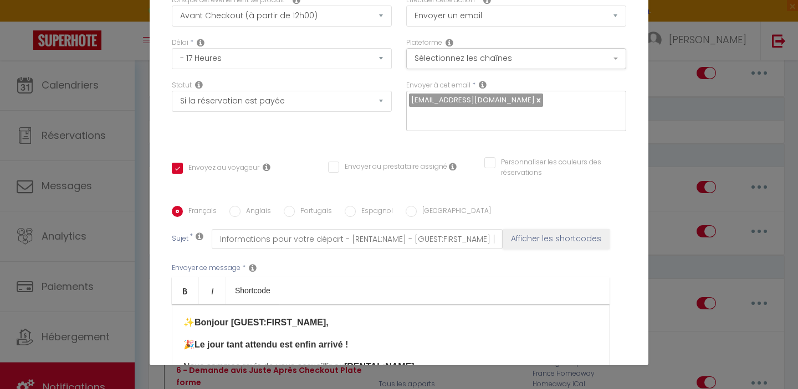
scroll to position [229, 0]
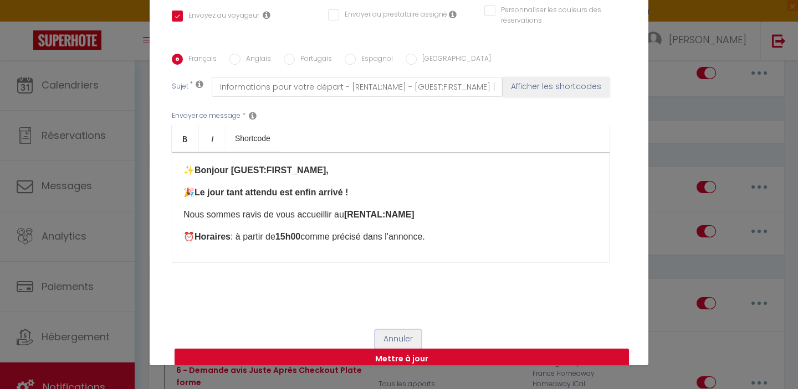
click at [391, 330] on button "Annuler" at bounding box center [398, 339] width 46 height 19
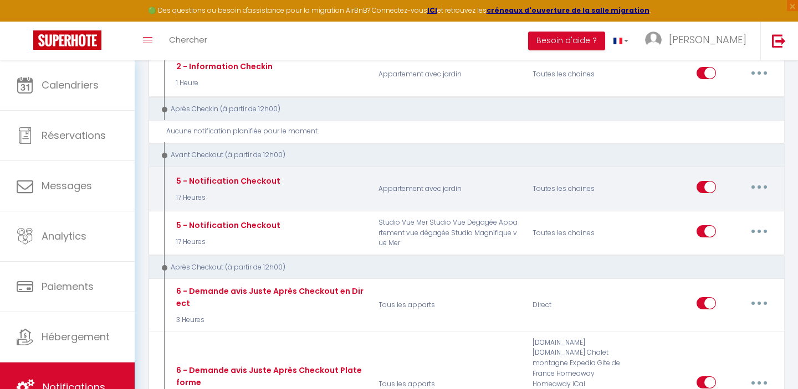
click at [759, 186] on icon "button" at bounding box center [758, 187] width 3 height 3
click at [703, 214] on link "Editer" at bounding box center [730, 212] width 82 height 19
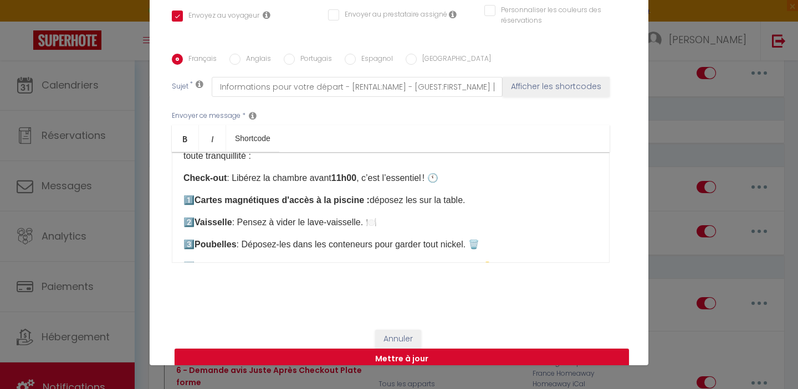
scroll to position [87, 0]
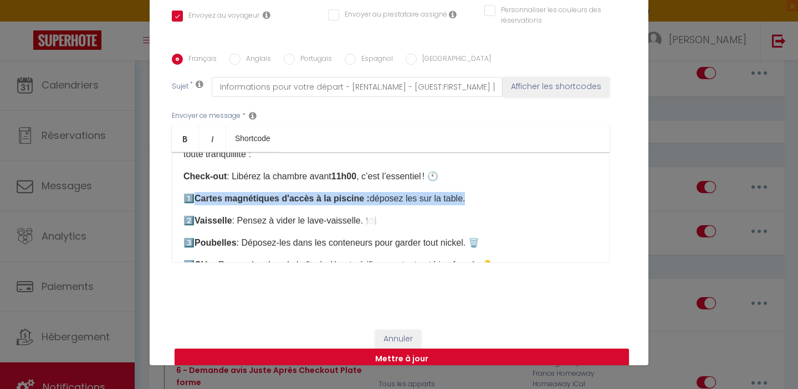
drag, startPoint x: 196, startPoint y: 184, endPoint x: 490, endPoint y: 180, distance: 294.7
click at [490, 192] on p "1️⃣ Cartes magnétiques d'accès à la piscine : ​déposez les sur la table. ​" at bounding box center [390, 198] width 414 height 13
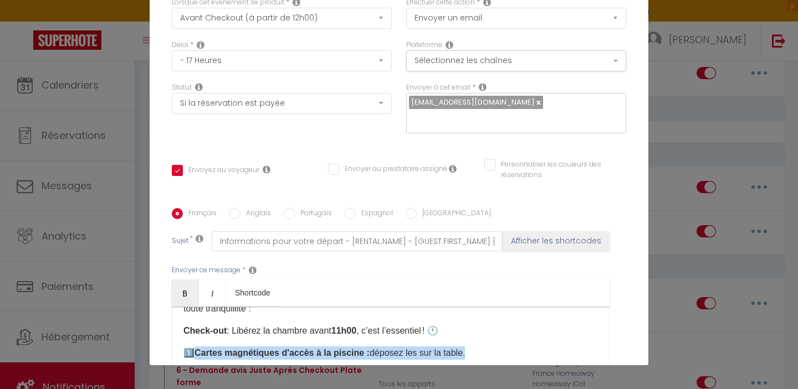
scroll to position [229, 0]
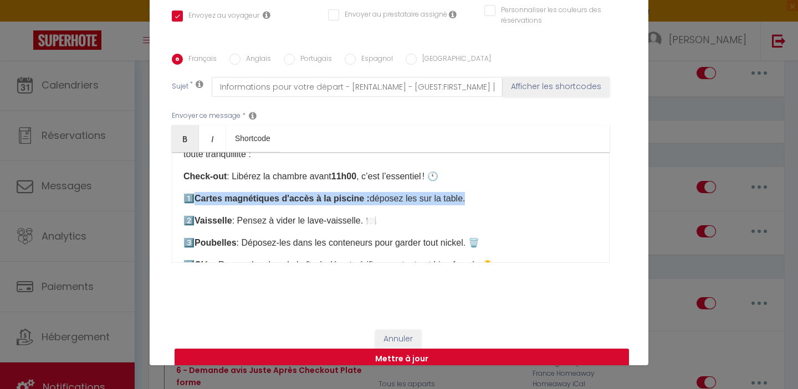
click at [399, 349] on button "Mettre à jour" at bounding box center [401, 359] width 454 height 21
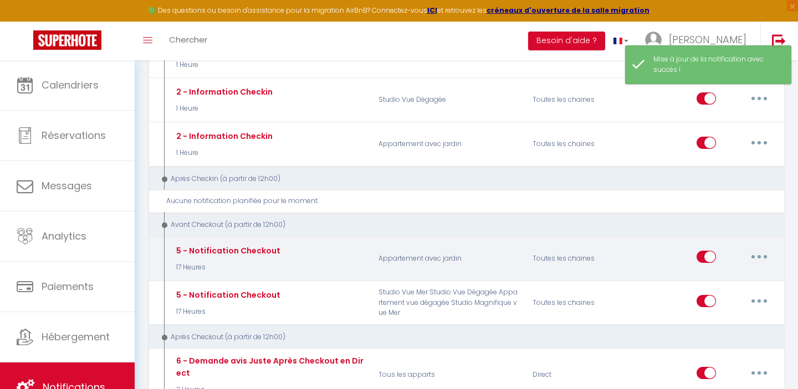
scroll to position [470, 0]
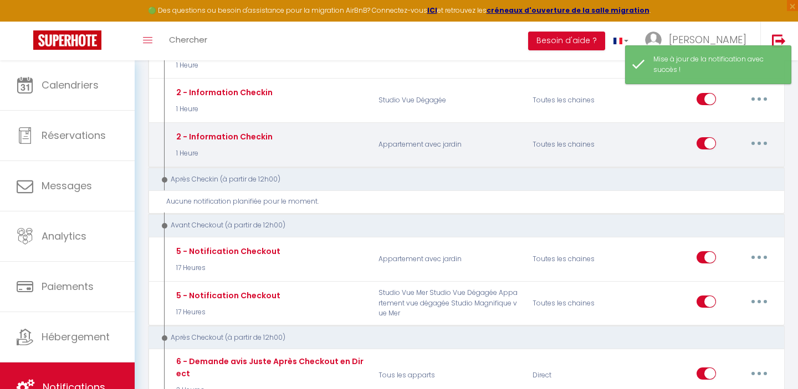
click at [759, 138] on button "button" at bounding box center [758, 144] width 31 height 18
click at [698, 165] on link "Editer" at bounding box center [730, 168] width 82 height 19
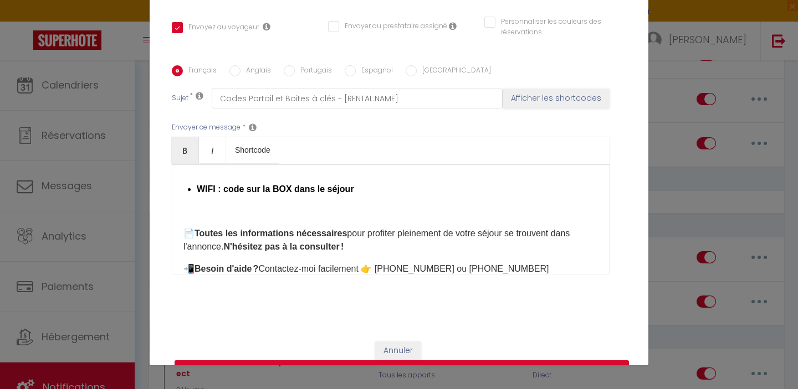
scroll to position [362, 0]
click at [405, 182] on li "​WIFI : code sur la BOX dans le séjour" at bounding box center [397, 188] width 401 height 13
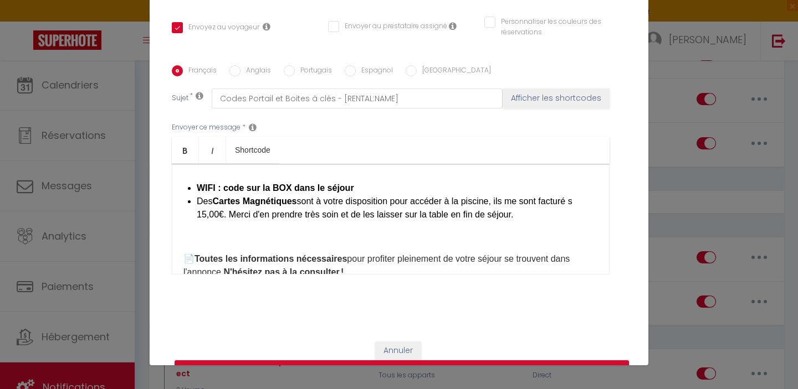
click at [371, 182] on li "​WIFI : code sur la BOX dans le séjour" at bounding box center [397, 188] width 401 height 13
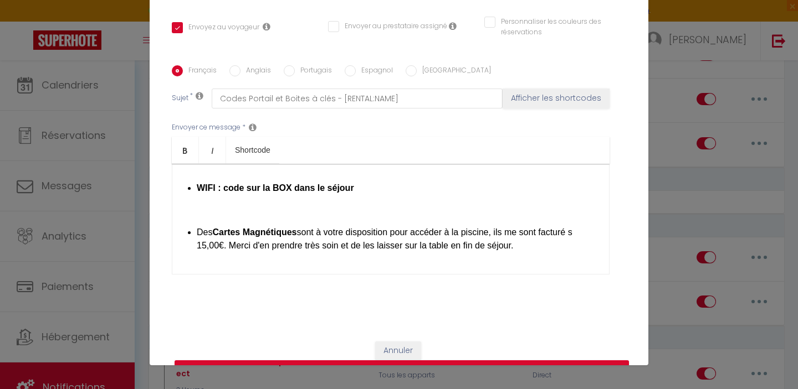
click at [314, 208] on div "✨ Bonjour [GUEST:FIRST_NAME], 🎉 Le jour tant attendu est enfin arrivé ! Nous so…" at bounding box center [391, 219] width 438 height 111
click at [307, 206] on div "✨ Bonjour [GUEST:FIRST_NAME], 🎉 Le jour tant attendu est enfin arrivé ! Nous so…" at bounding box center [391, 219] width 438 height 111
click at [439, 361] on button "Mettre à jour" at bounding box center [401, 371] width 454 height 21
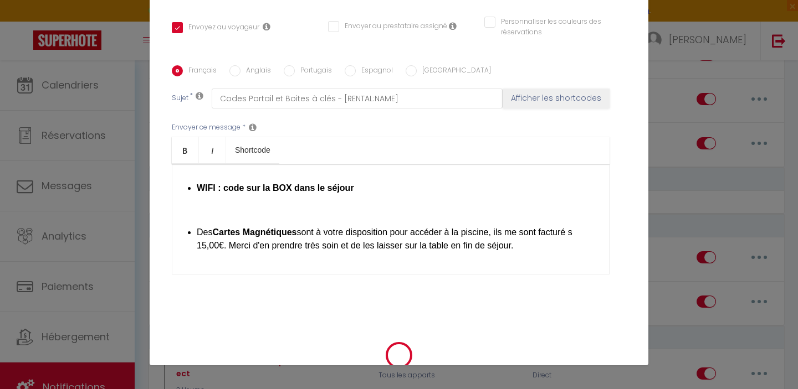
scroll to position [217, 0]
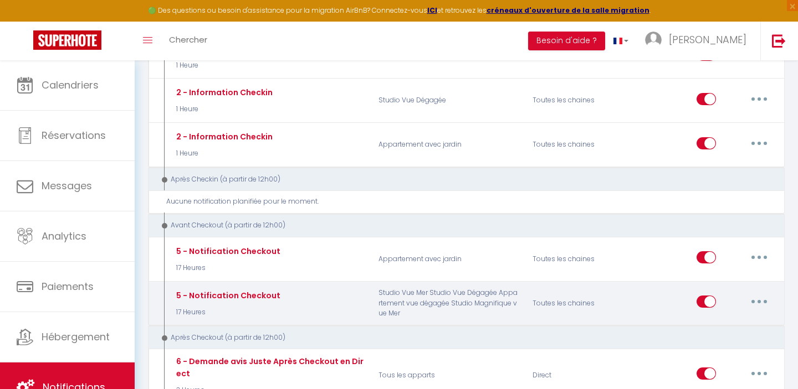
click at [762, 300] on button "button" at bounding box center [758, 302] width 31 height 18
click at [726, 323] on link "Editer" at bounding box center [730, 327] width 82 height 19
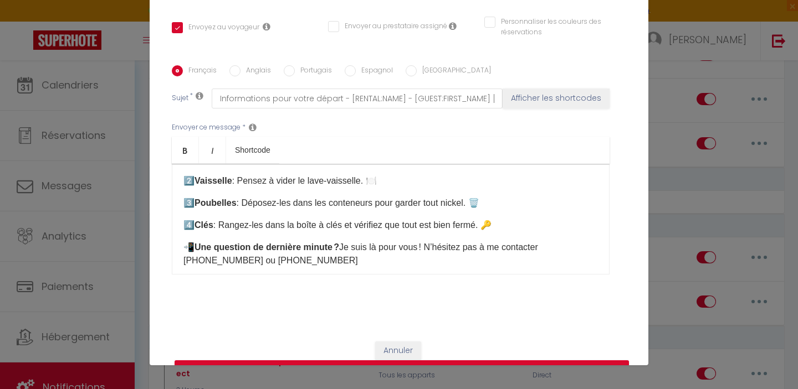
scroll to position [109, 0]
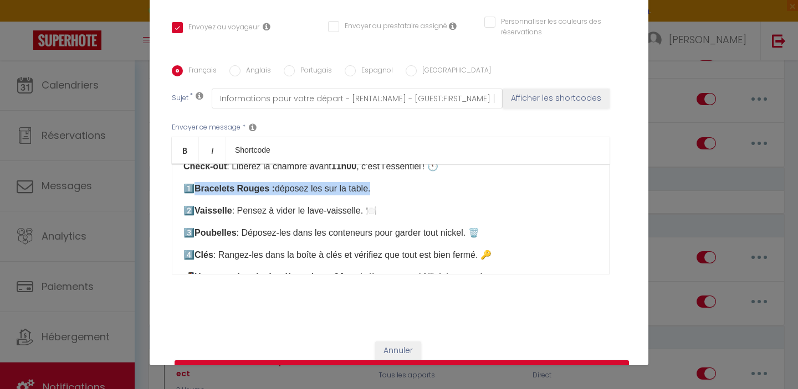
drag, startPoint x: 196, startPoint y: 175, endPoint x: 374, endPoint y: 176, distance: 178.4
click at [374, 182] on p "1️⃣ Bracelets Rouges : ​déposez les sur la table. ​" at bounding box center [390, 188] width 414 height 13
copy p "Bracelets Rouges : ​déposez les sur la table."
drag, startPoint x: 196, startPoint y: 197, endPoint x: 389, endPoint y: 193, distance: 193.3
click at [389, 204] on p "2️⃣ Vaisselle : Pensez à vider le lave-vaisselle. 🍽️" at bounding box center [390, 210] width 414 height 13
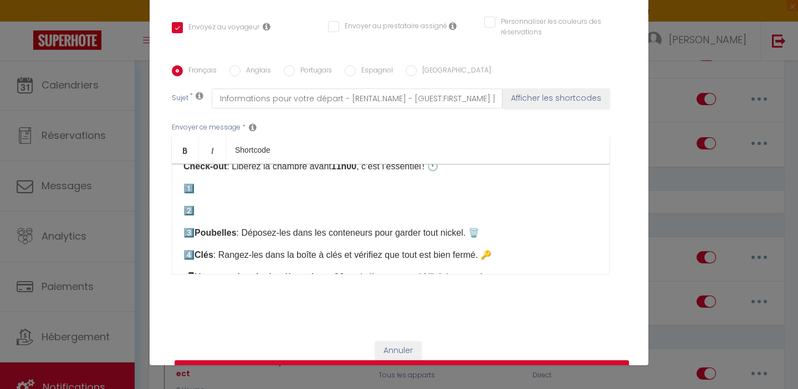
click at [236, 182] on p "1️⃣ ​" at bounding box center [390, 188] width 414 height 13
drag, startPoint x: 196, startPoint y: 217, endPoint x: 487, endPoint y: 221, distance: 291.9
click at [487, 227] on p "3️⃣ Poubelles : Déposez-les dans les conteneurs pour garder tout nickel. 🗑️" at bounding box center [390, 233] width 414 height 13
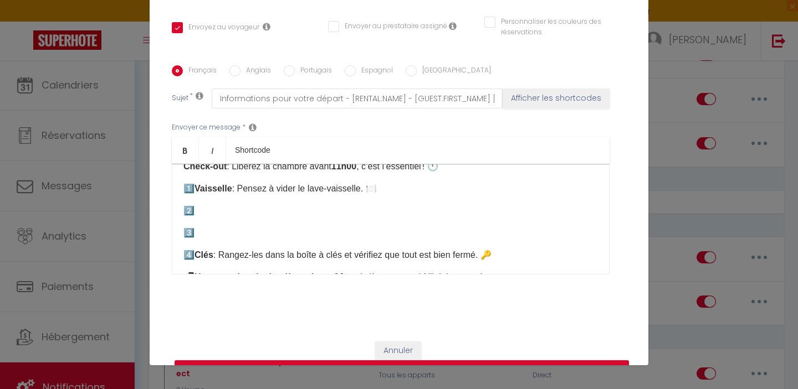
click at [337, 204] on p "2️⃣" at bounding box center [390, 210] width 414 height 13
drag, startPoint x: 196, startPoint y: 240, endPoint x: 508, endPoint y: 245, distance: 313.0
click at [508, 249] on p "4️⃣ Clés : Rangez-les dans la boîte à clés et vérifiez que tout est bien fermé.…" at bounding box center [390, 255] width 414 height 13
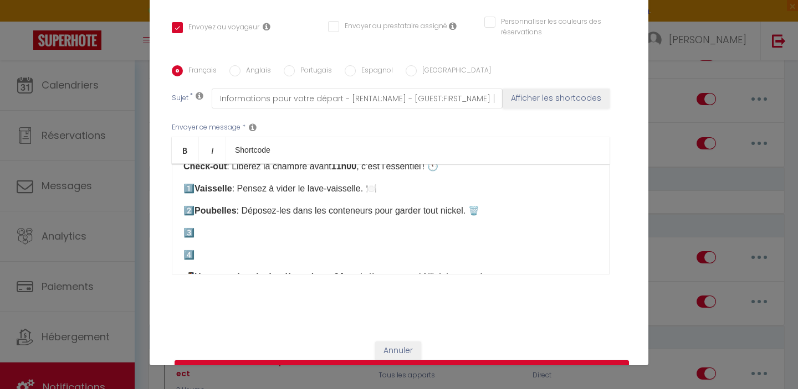
click at [333, 227] on p "3️⃣" at bounding box center [390, 233] width 414 height 13
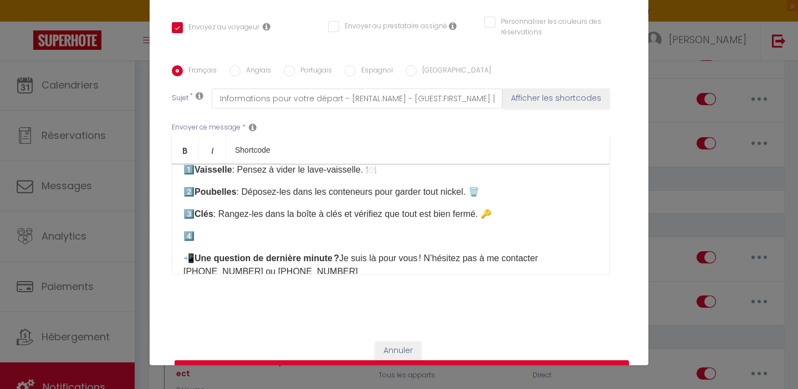
scroll to position [131, 0]
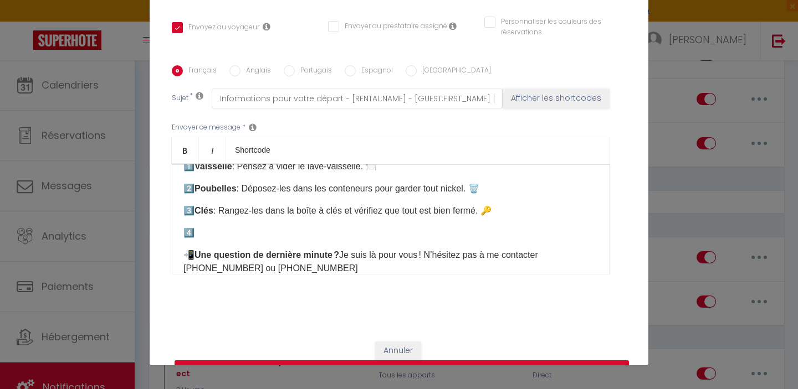
click at [254, 227] on p "4️⃣" at bounding box center [390, 233] width 414 height 13
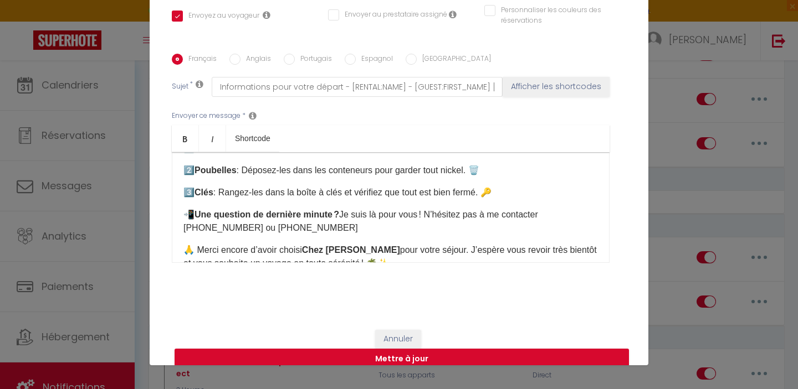
scroll to position [212, 0]
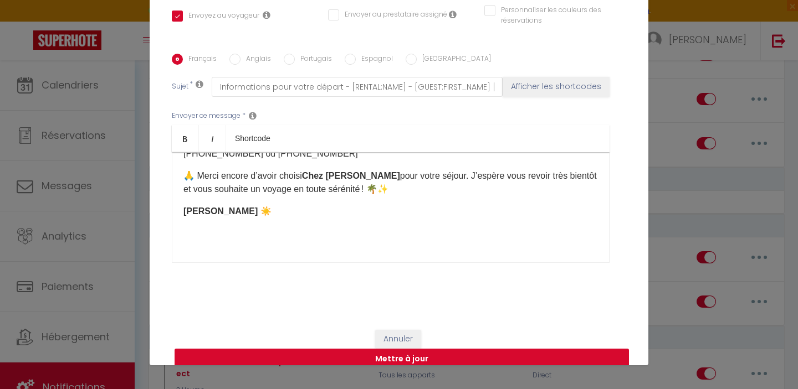
click at [394, 349] on button "Mettre à jour" at bounding box center [401, 359] width 454 height 21
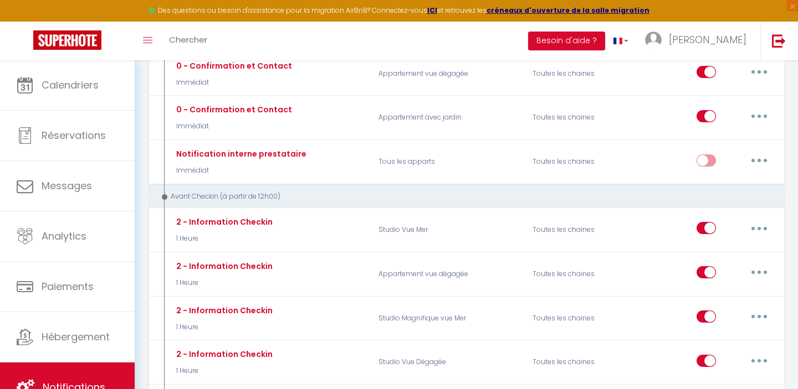
scroll to position [0, 0]
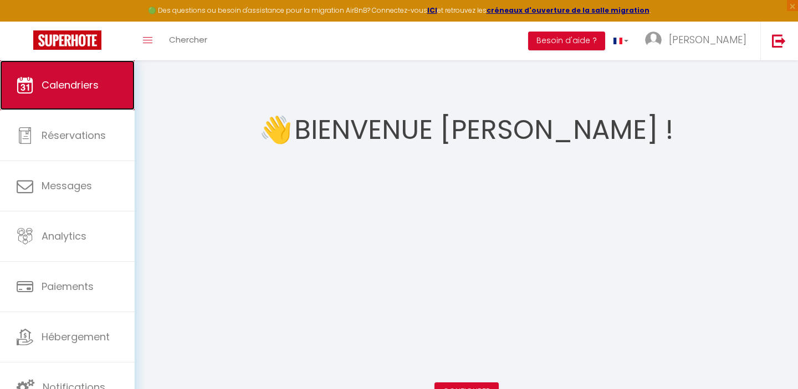
click at [80, 98] on link "Calendriers" at bounding box center [67, 85] width 135 height 50
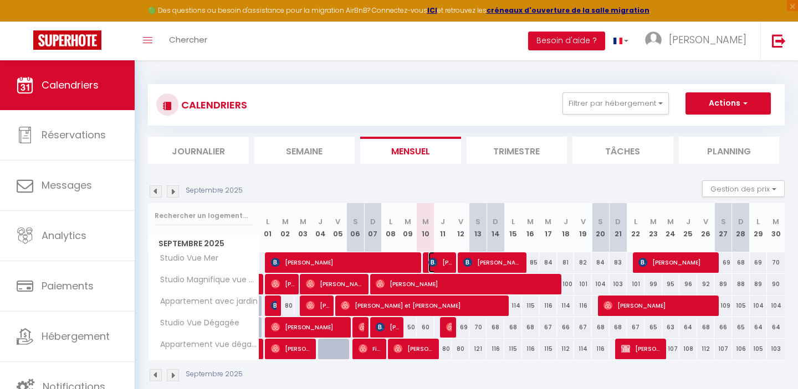
click at [444, 263] on span "[PERSON_NAME]" at bounding box center [440, 262] width 24 height 21
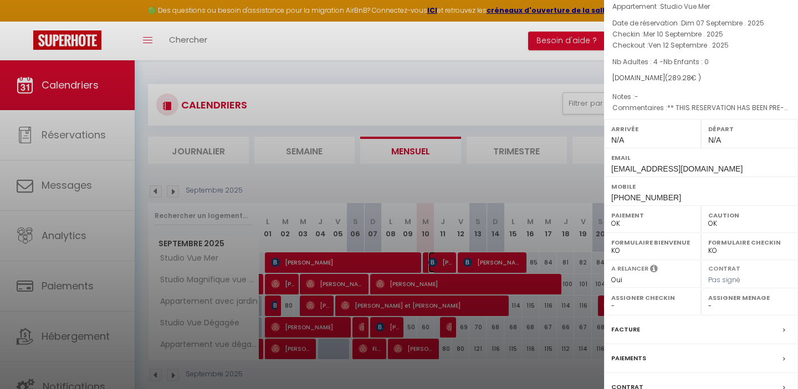
scroll to position [127, 0]
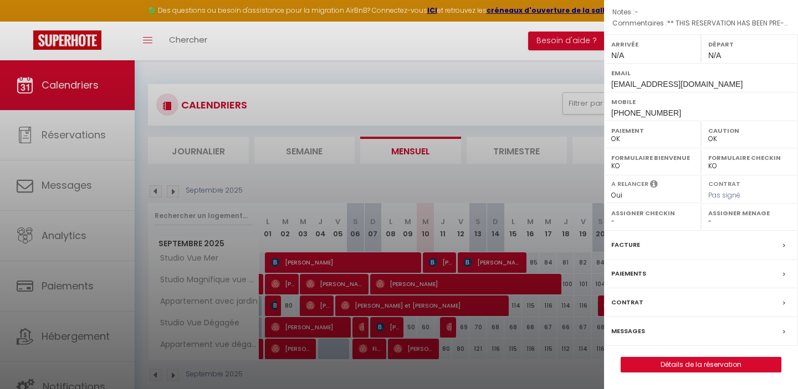
click at [668, 329] on div "Messages" at bounding box center [701, 331] width 194 height 29
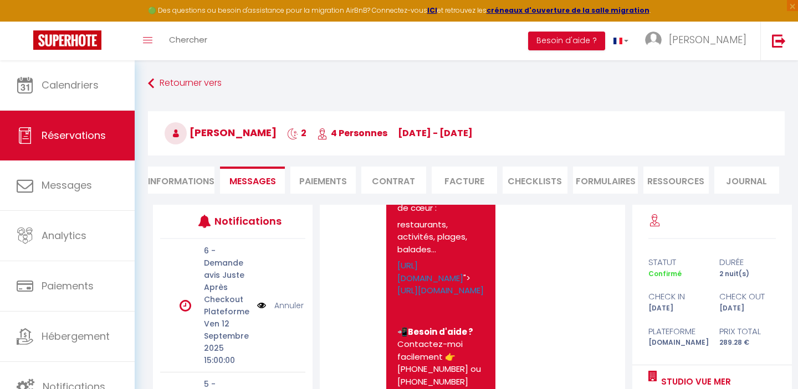
scroll to position [2412, 0]
